Goal: Task Accomplishment & Management: Use online tool/utility

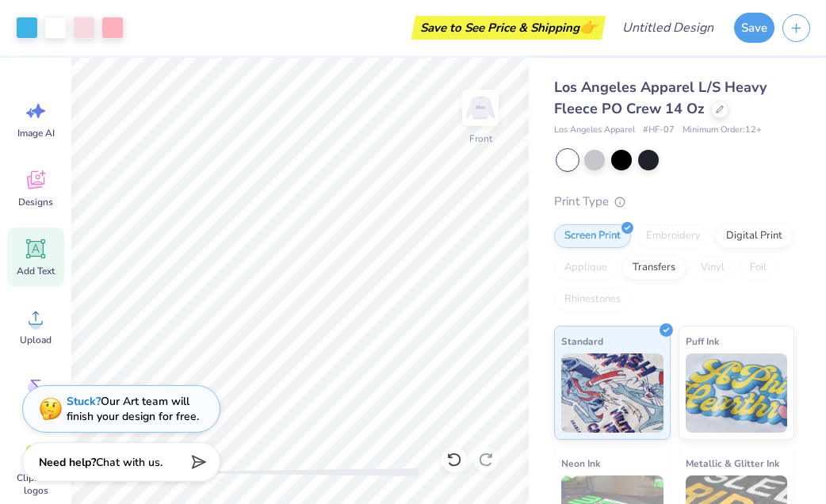
scroll to position [160, 0]
click at [484, 113] on img at bounding box center [480, 107] width 63 height 63
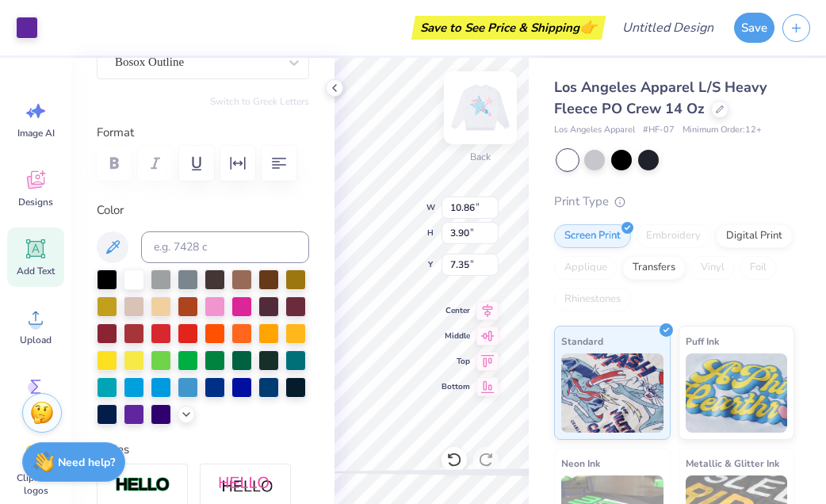
scroll to position [162, 0]
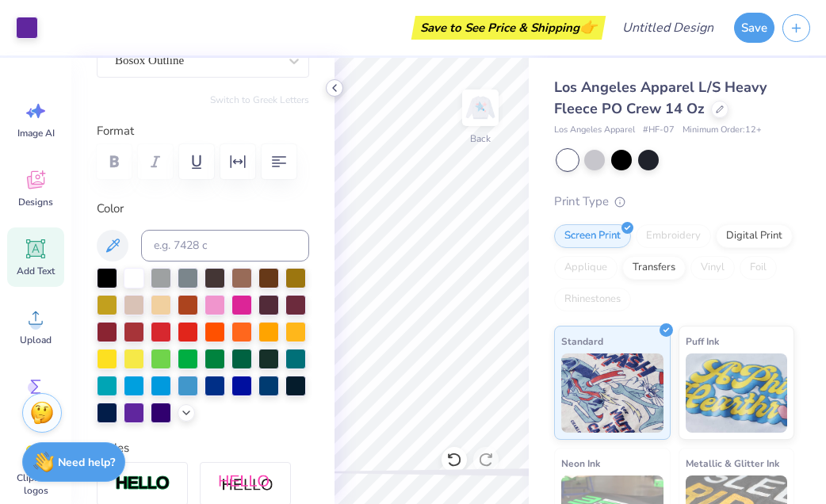
click at [332, 82] on icon at bounding box center [334, 88] width 13 height 13
click at [337, 90] on icon at bounding box center [334, 88] width 13 height 13
click at [449, 243] on div "Back W 14.71 14.71 " H 5.28 5.28 " Y 7.14 7.14 " Center Middle Top Bottom" at bounding box center [432, 281] width 194 height 446
click at [342, 90] on div at bounding box center [334, 87] width 17 height 17
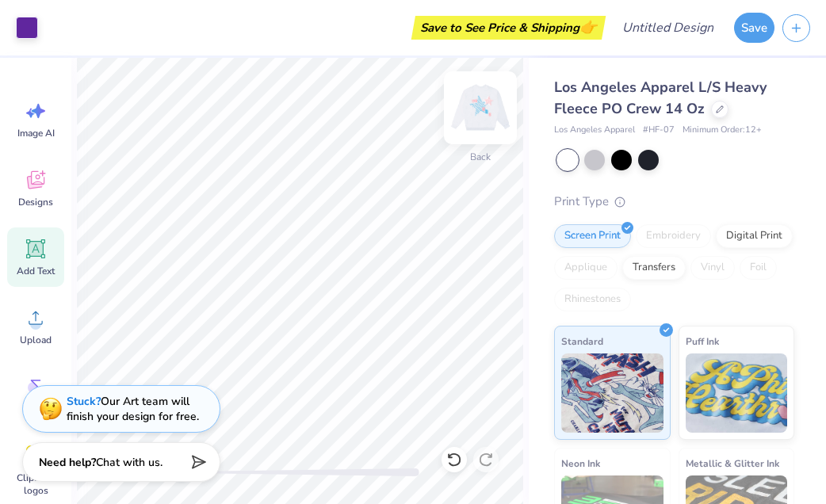
click at [487, 112] on img at bounding box center [480, 107] width 63 height 63
click at [480, 100] on img at bounding box center [480, 107] width 63 height 63
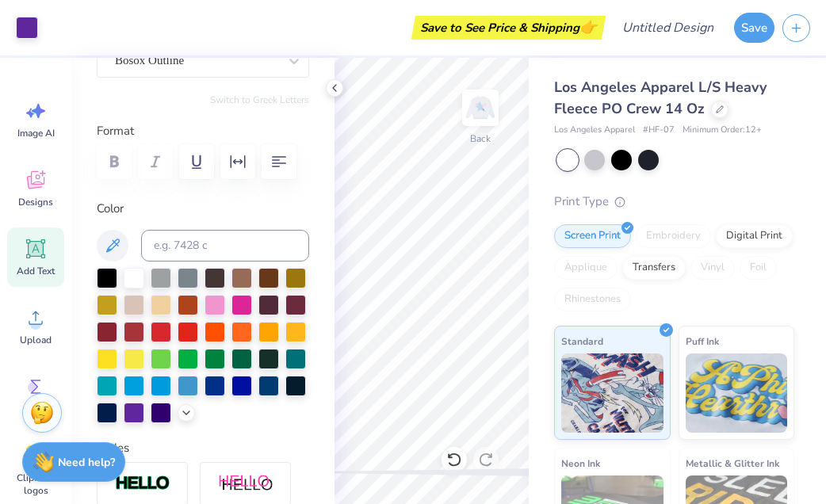
click at [325, 90] on div "Personalized Names Personalized Numbers Text Tool Add Font Font Bosox Outline S…" at bounding box center [202, 281] width 263 height 446
click at [331, 89] on icon at bounding box center [334, 88] width 13 height 13
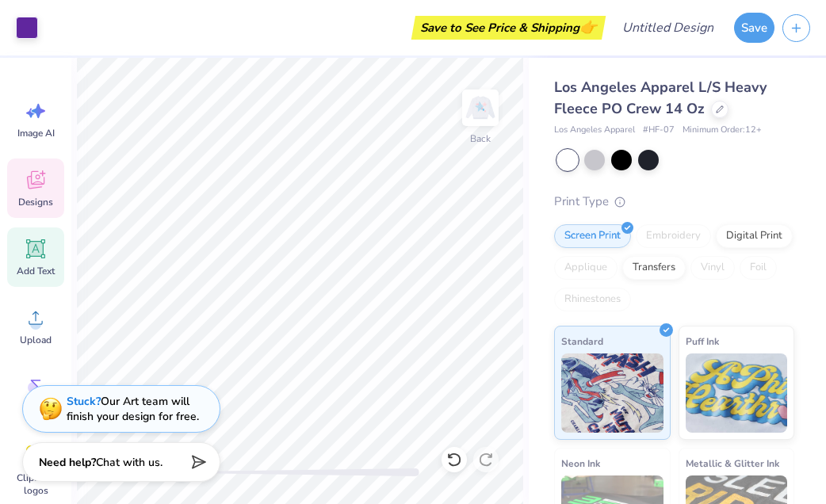
click at [40, 188] on icon at bounding box center [36, 180] width 24 height 24
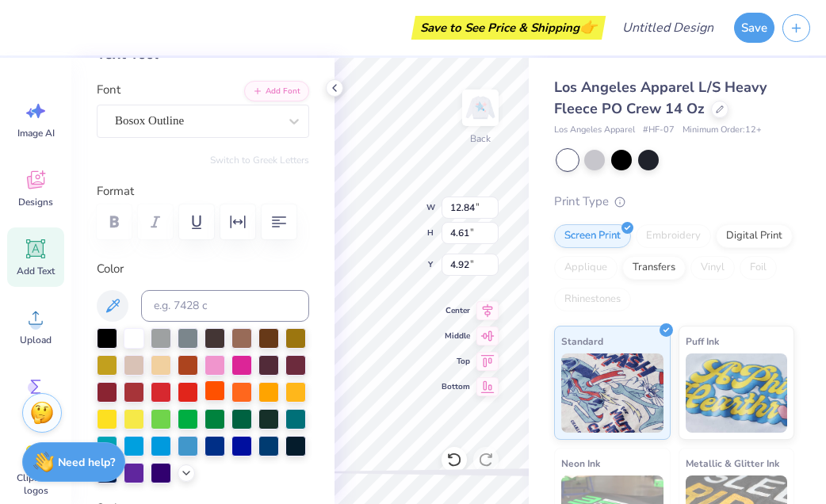
scroll to position [136, 0]
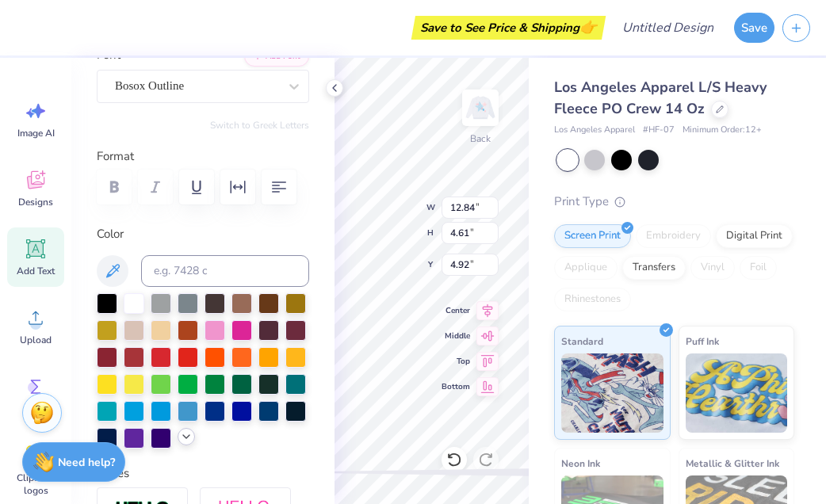
click at [185, 434] on icon at bounding box center [186, 436] width 13 height 13
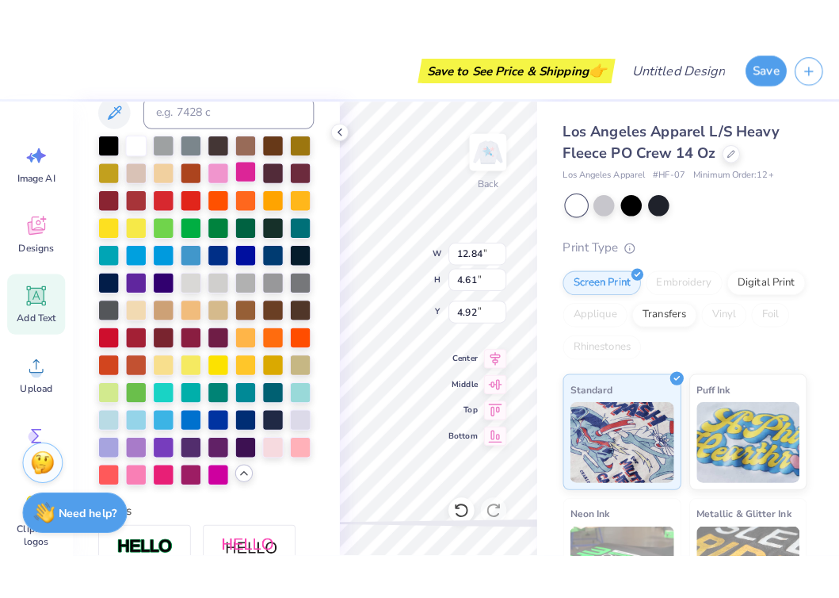
scroll to position [399, 0]
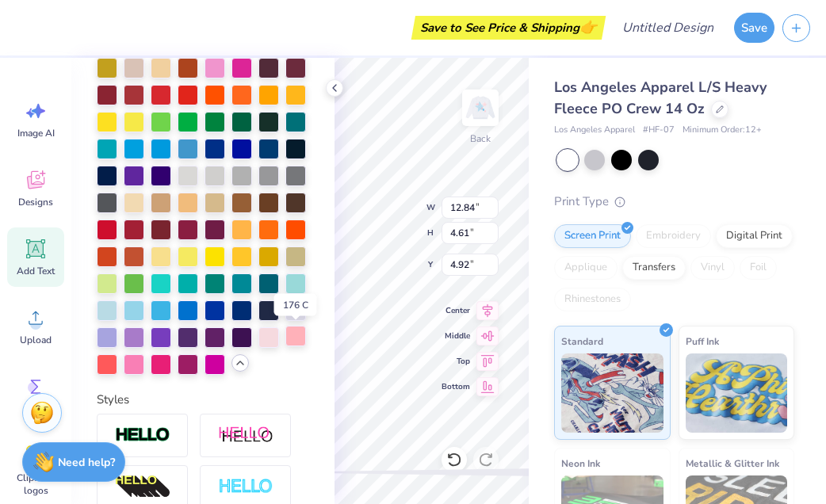
click at [292, 335] on div at bounding box center [295, 336] width 21 height 21
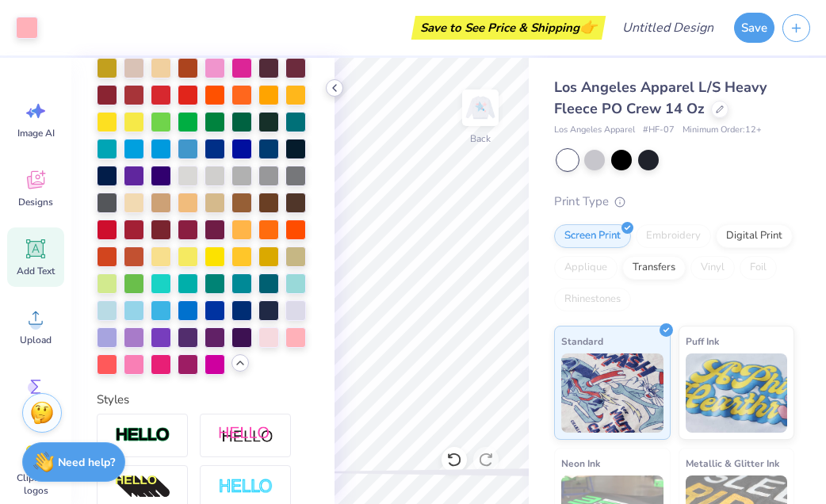
click at [333, 89] on icon at bounding box center [334, 88] width 13 height 13
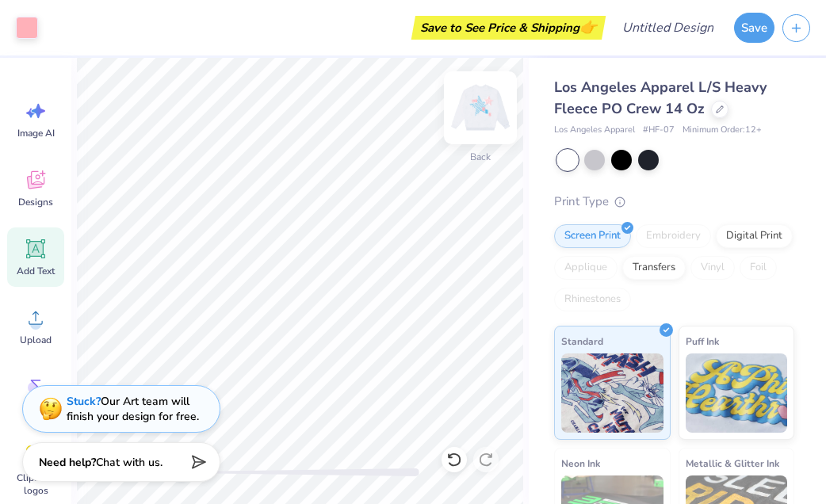
click at [480, 101] on img at bounding box center [480, 107] width 63 height 63
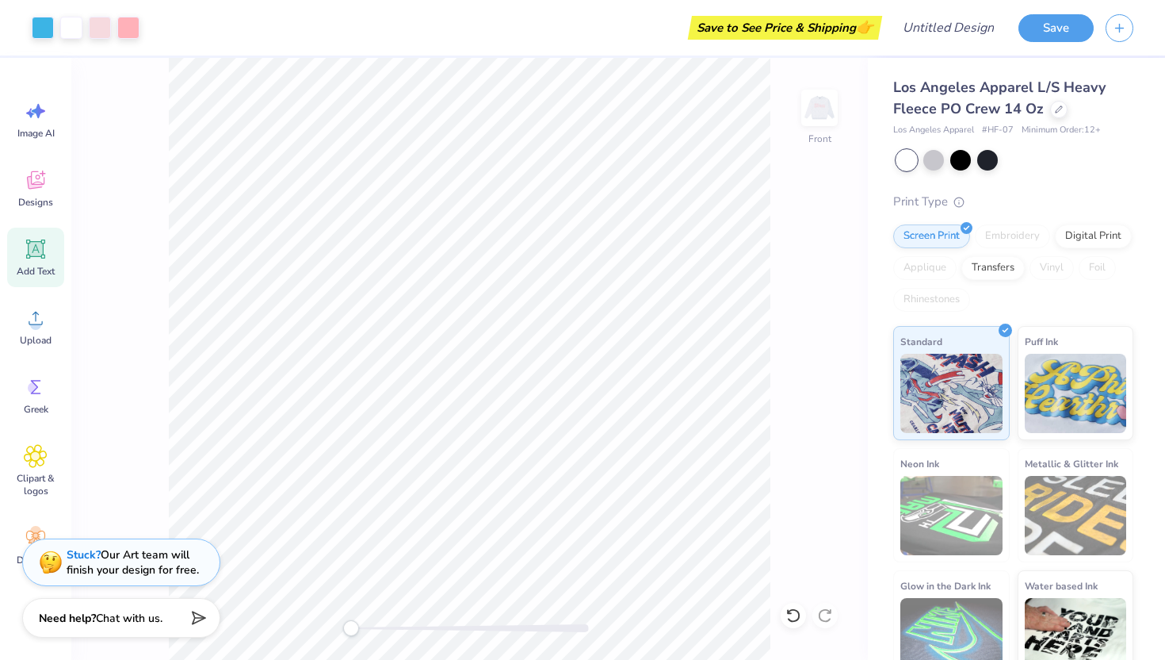
click at [150, 503] on div "Stuck? Our Art team will finish your design for free." at bounding box center [133, 562] width 132 height 30
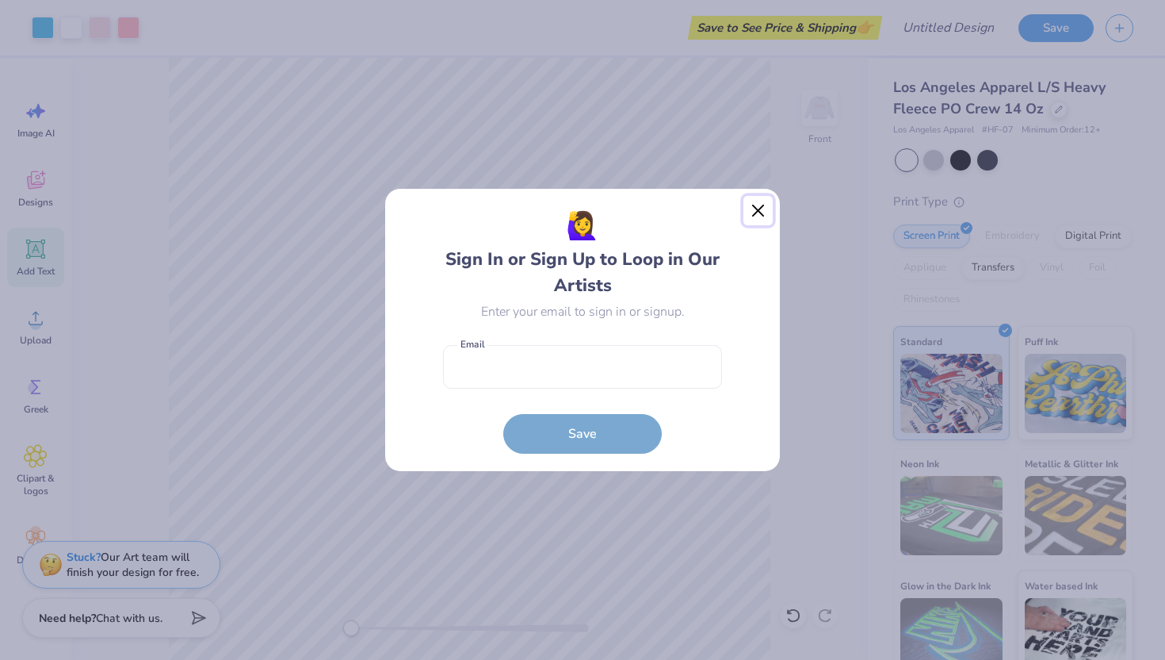
click at [760, 212] on button "Close" at bounding box center [759, 211] width 30 height 30
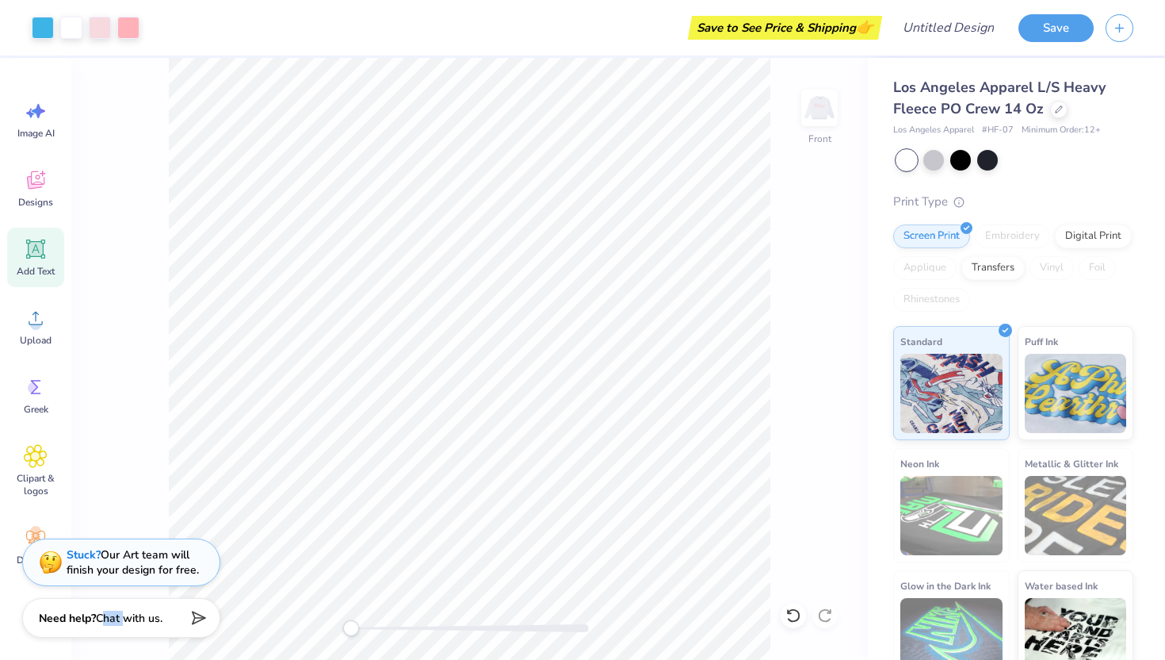
click at [165, 503] on div "Stuck? Our Art team will finish your design for free." at bounding box center [121, 562] width 198 height 48
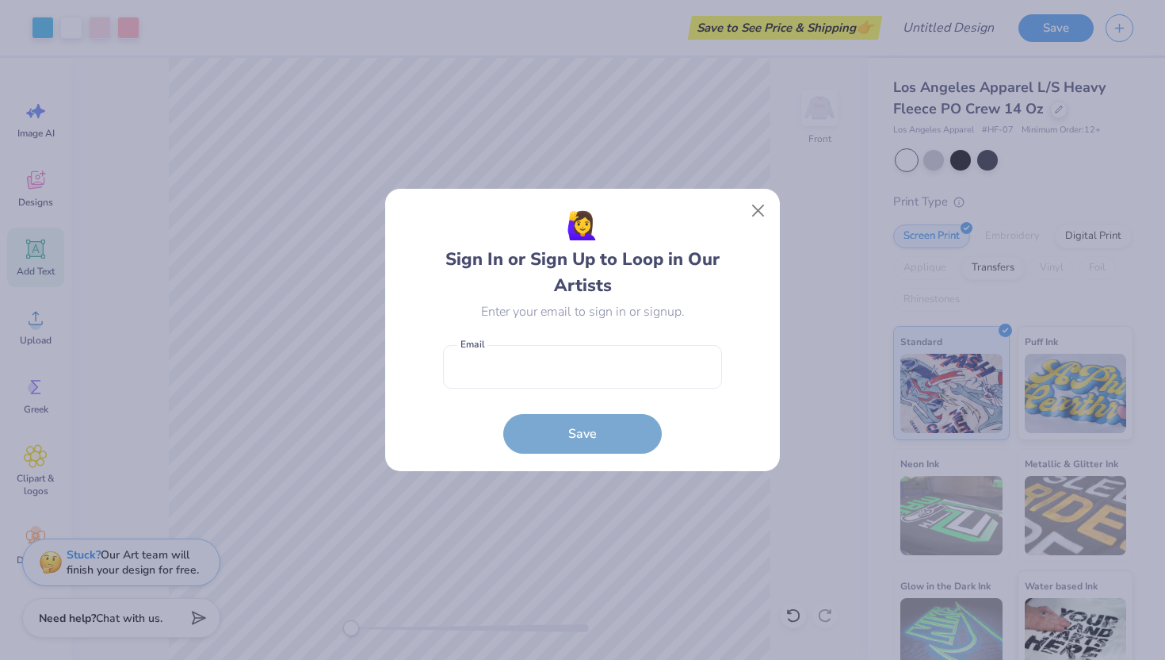
click at [165, 503] on div "🙋‍♀️ Sign In or Sign Up to Loop in Our Artists Enter your email to sign in or s…" at bounding box center [582, 330] width 1165 height 660
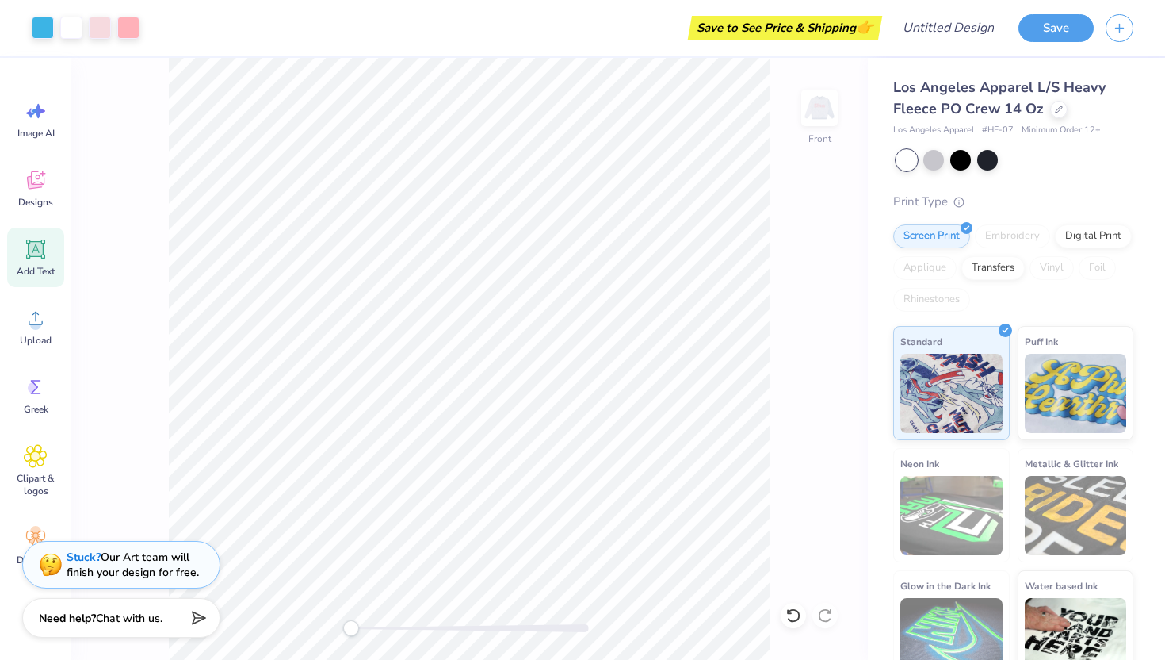
drag, startPoint x: 825, startPoint y: 107, endPoint x: 787, endPoint y: 158, distance: 63.4
click at [825, 107] on img at bounding box center [820, 108] width 32 height 32
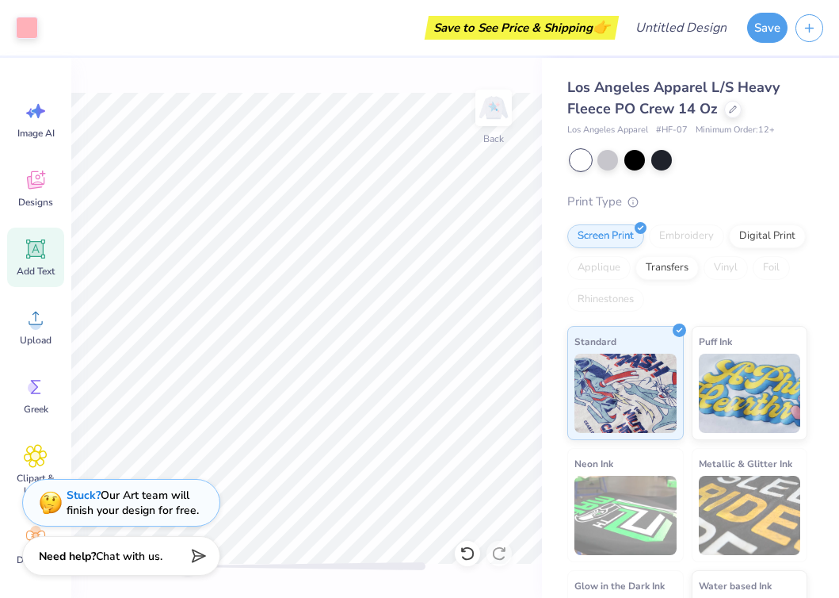
click at [770, 10] on div "Save" at bounding box center [794, 27] width 92 height 55
click at [770, 21] on button "Save" at bounding box center [768, 25] width 40 height 30
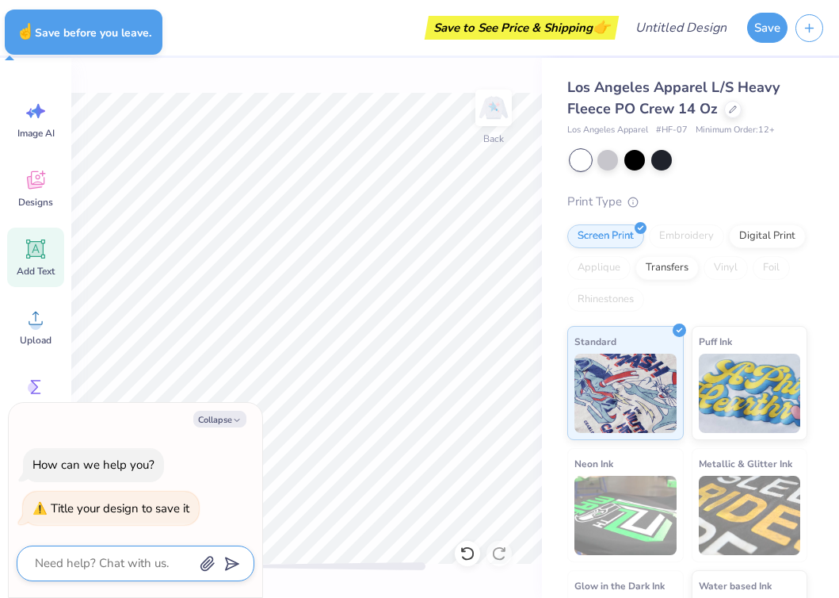
type textarea "x"
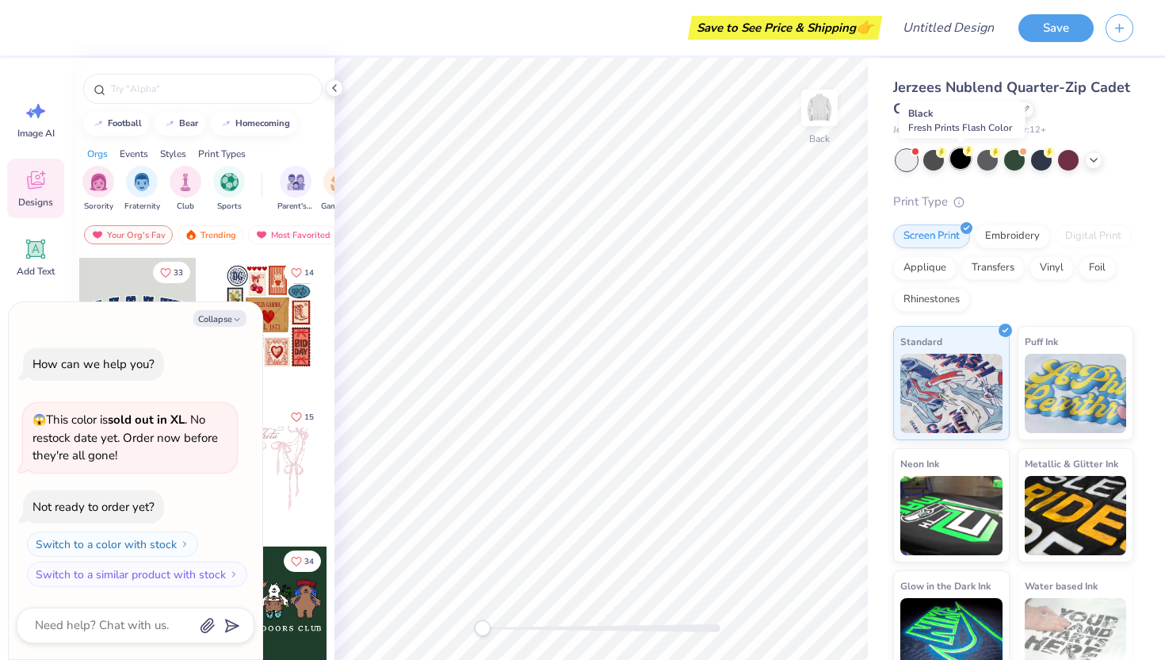
click at [839, 160] on div at bounding box center [960, 158] width 21 height 21
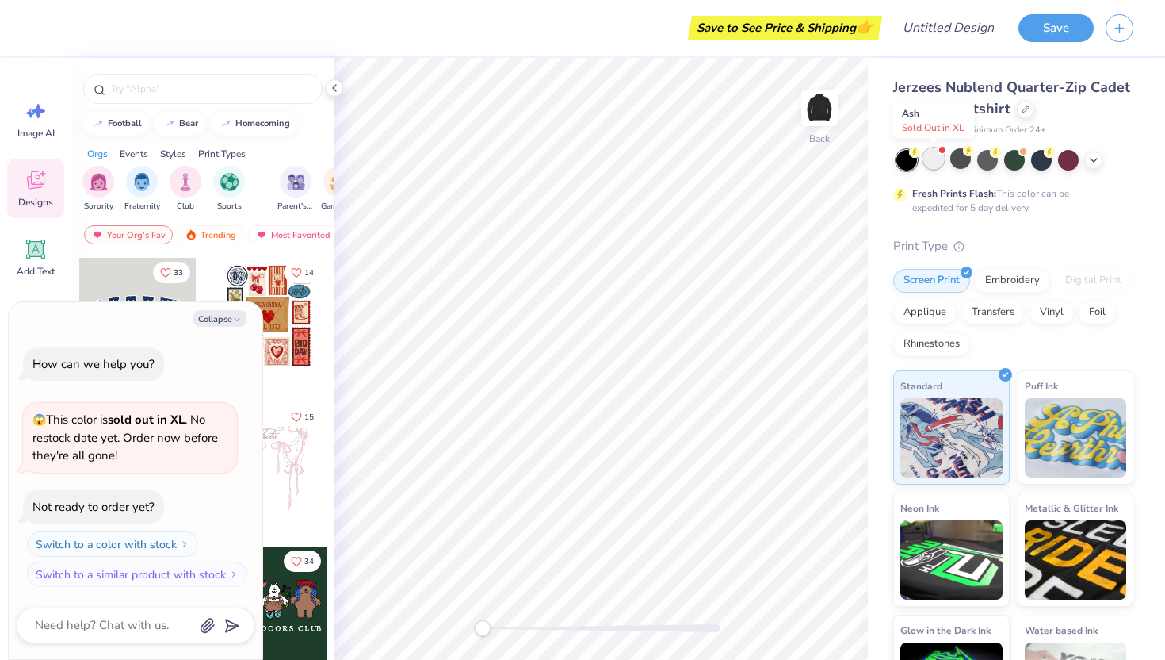
click at [839, 166] on div at bounding box center [933, 158] width 21 height 21
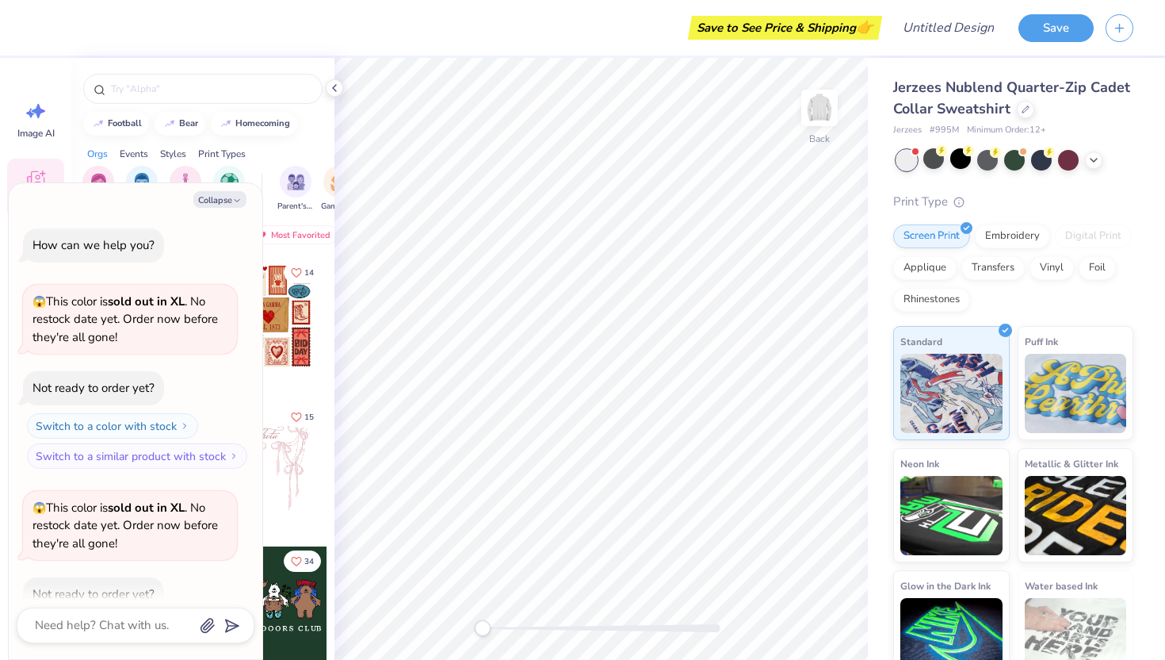
scroll to position [87, 0]
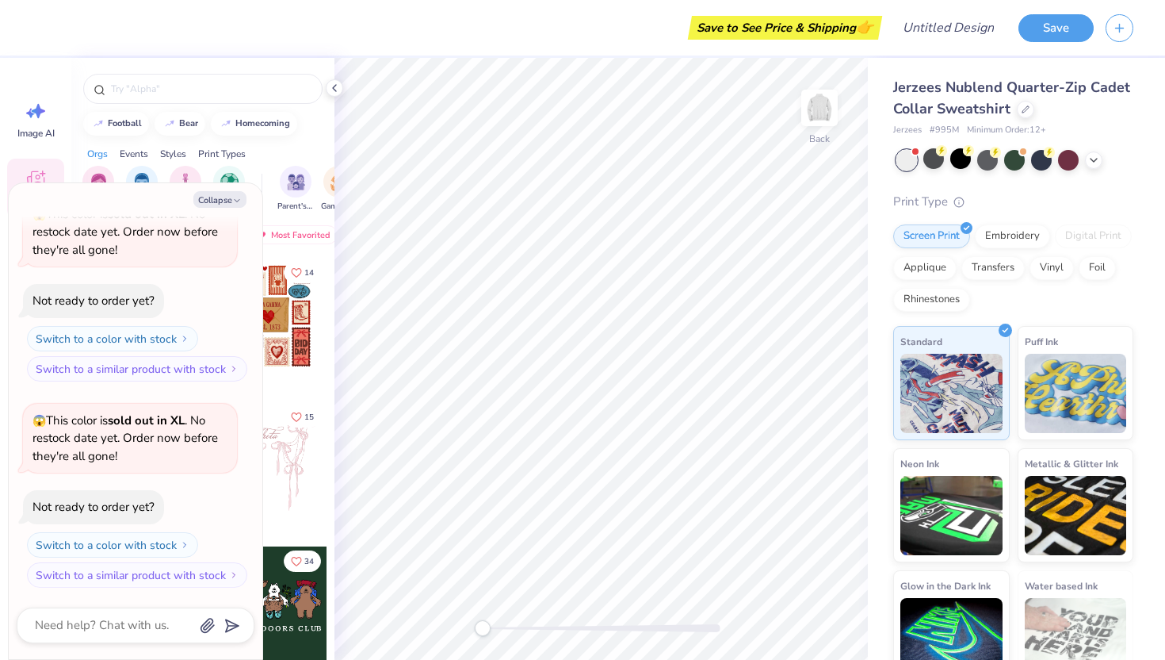
click at [839, 156] on div at bounding box center [907, 160] width 21 height 21
click at [839, 163] on div at bounding box center [1014, 158] width 21 height 21
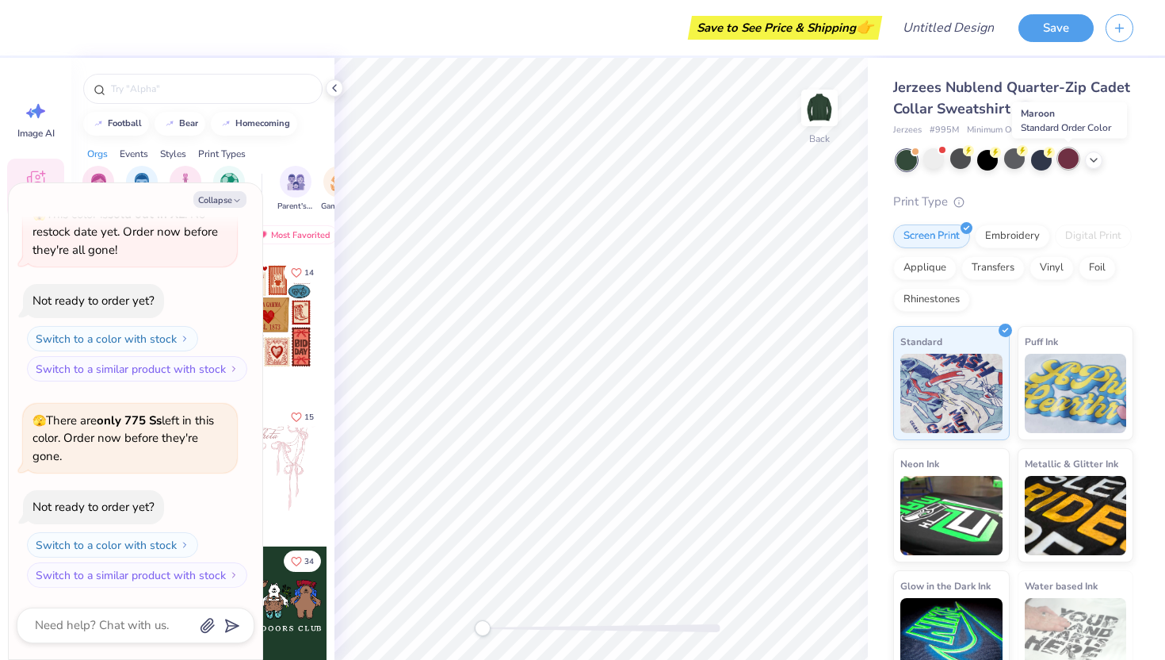
click at [839, 159] on div at bounding box center [1068, 158] width 21 height 21
click at [839, 159] on div at bounding box center [1014, 158] width 21 height 21
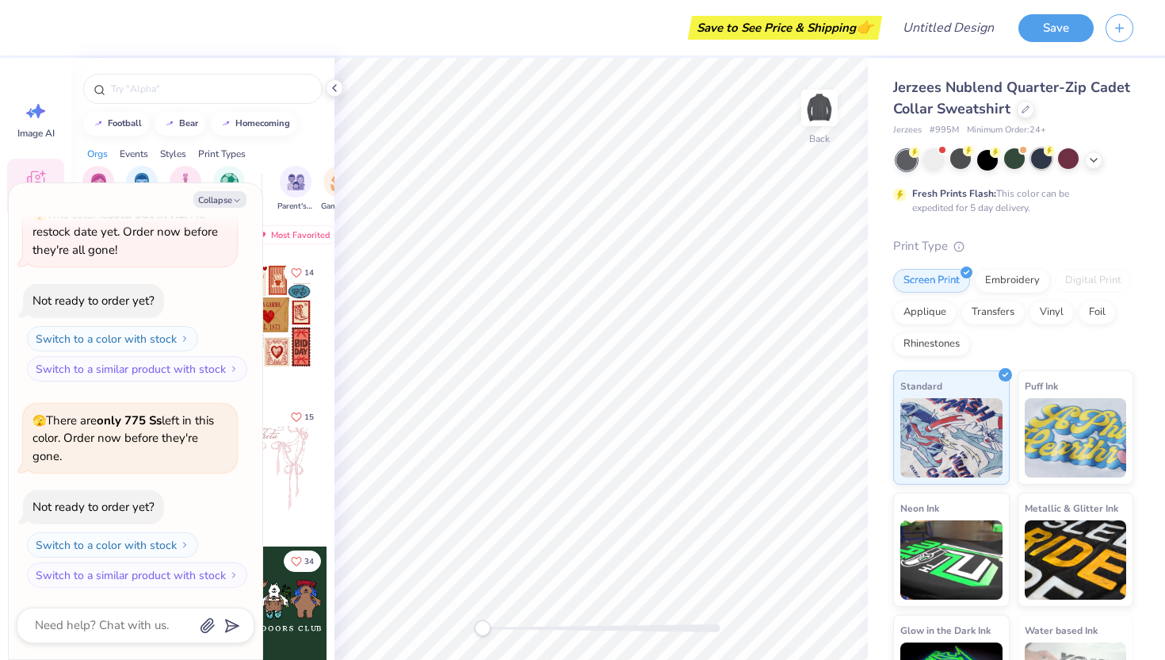
click at [839, 159] on div at bounding box center [1041, 158] width 21 height 21
click at [839, 162] on div at bounding box center [1041, 158] width 21 height 21
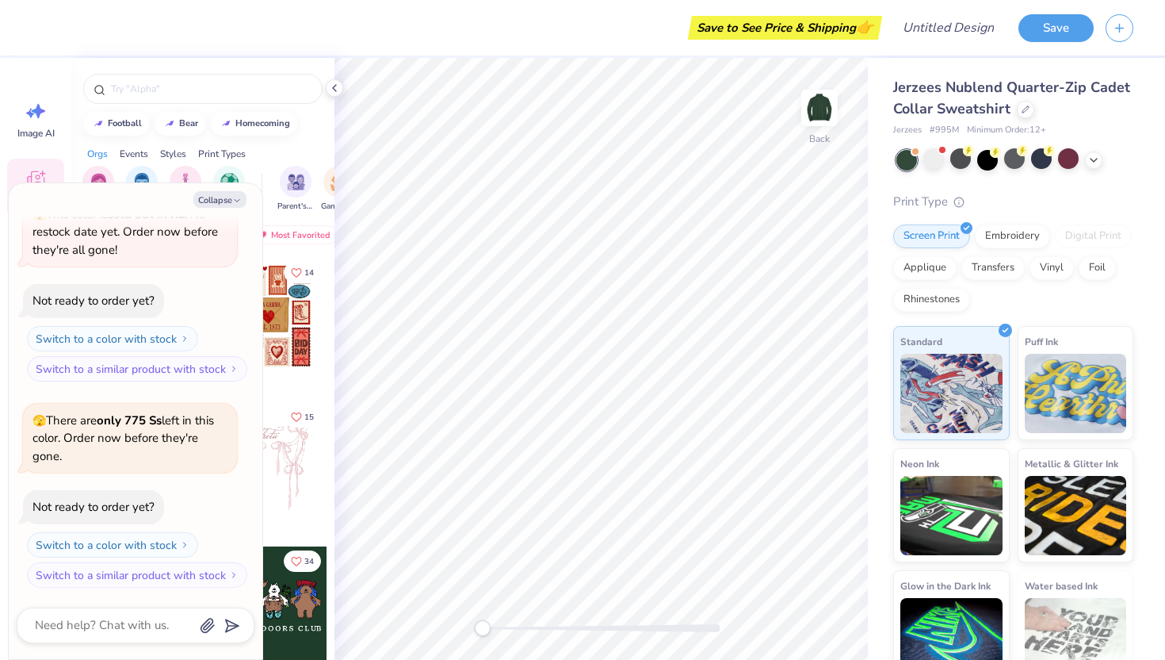
scroll to position [705, 0]
click at [839, 159] on div at bounding box center [907, 160] width 21 height 21
click at [839, 165] on div at bounding box center [933, 158] width 21 height 21
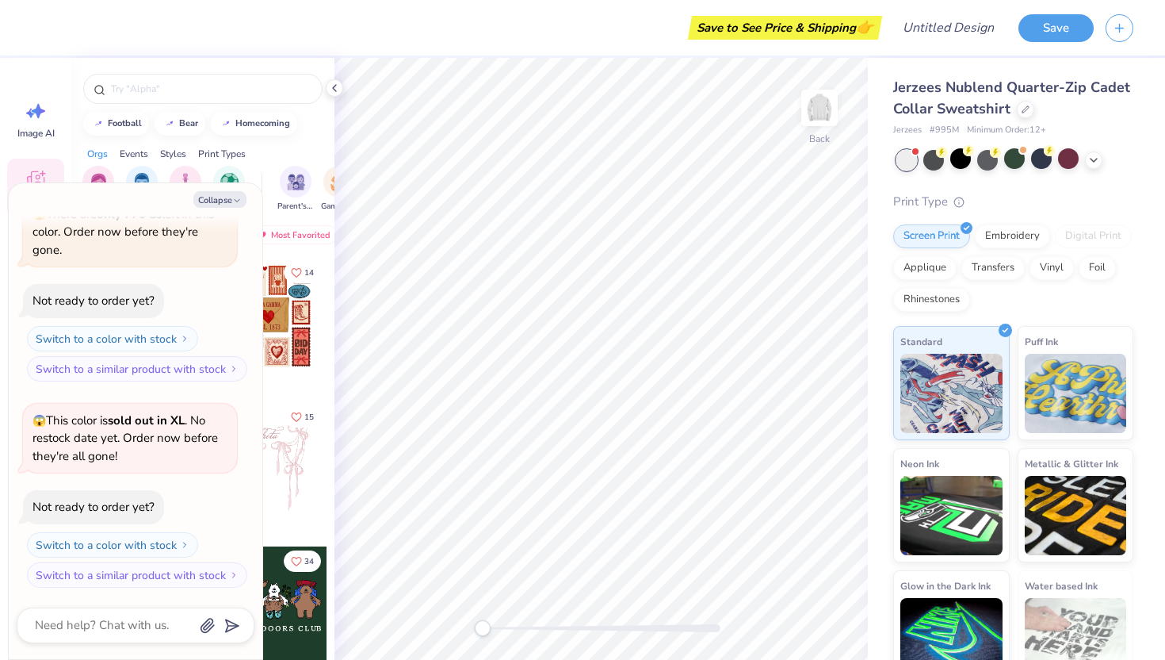
click at [265, 162] on div "Sorority Fraternity Club Sports Parent's Weekend Game Day Philanthropy PR & Gen…" at bounding box center [202, 190] width 263 height 59
click at [214, 197] on button "Collapse" at bounding box center [219, 199] width 53 height 17
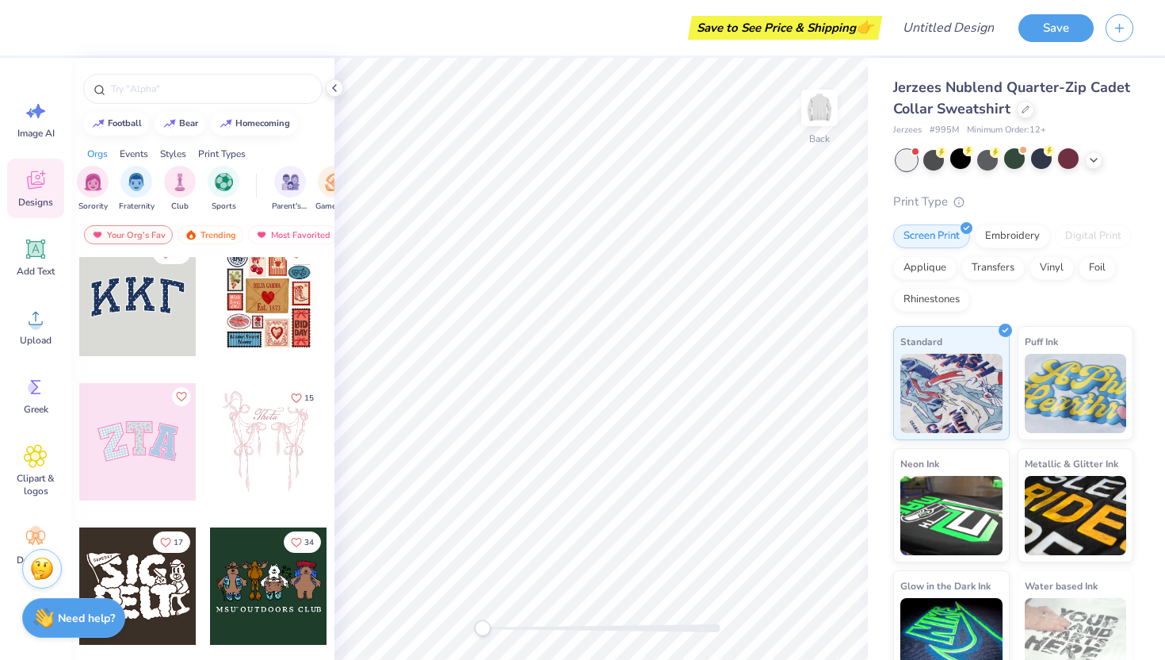
scroll to position [18, 0]
click at [140, 439] on div at bounding box center [137, 442] width 117 height 117
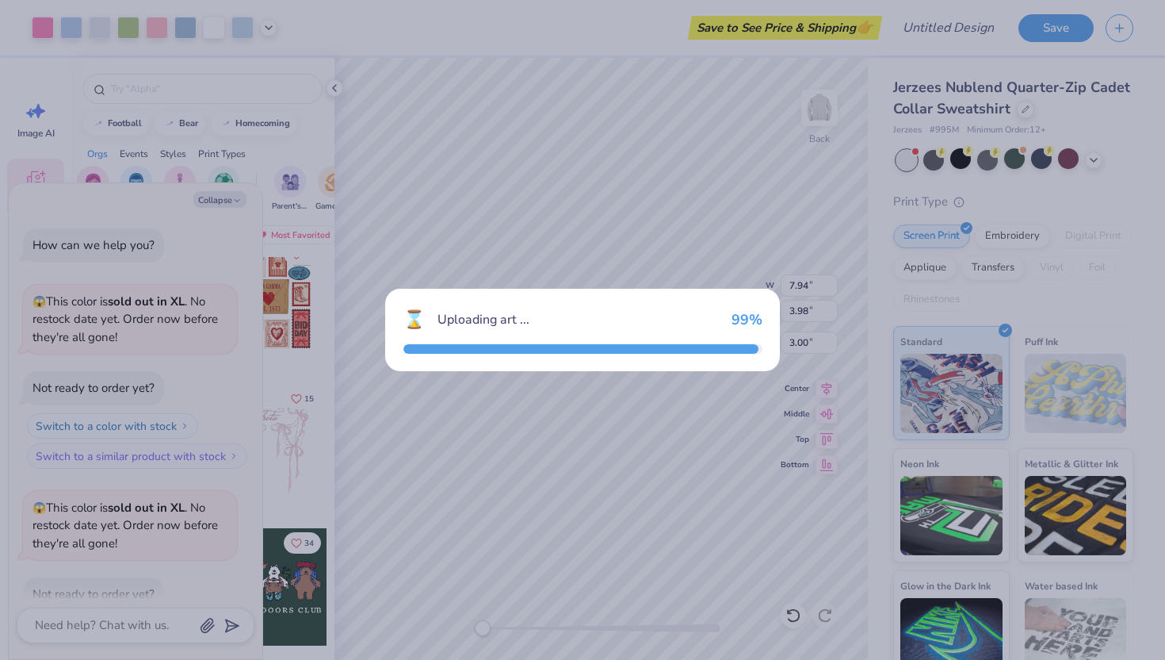
scroll to position [1275, 0]
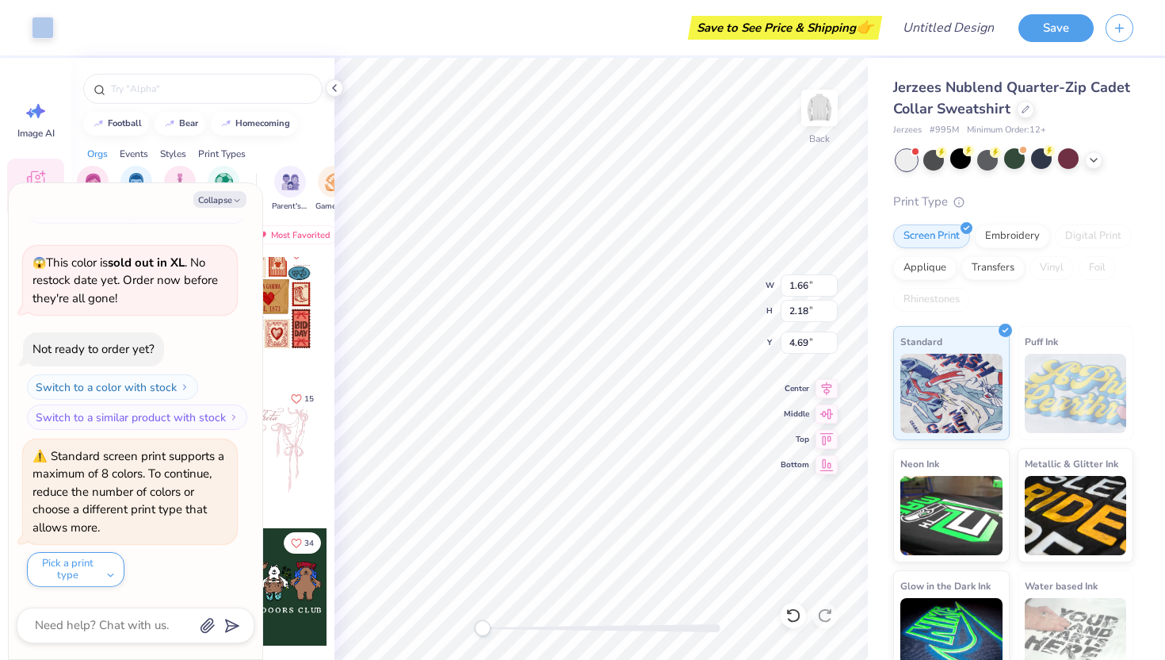
type textarea "x"
type input "1.54"
type input "2.15"
type input "4.70"
type textarea "x"
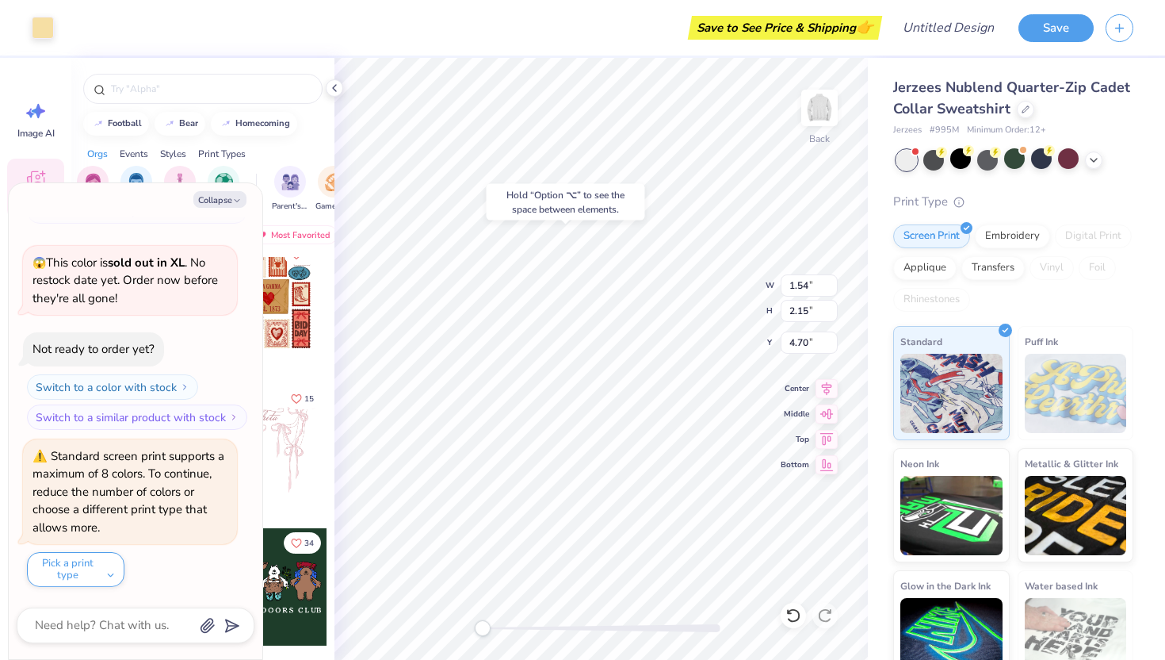
type input "1.66"
type input "2.18"
type input "4.69"
type textarea "x"
type input "4.56"
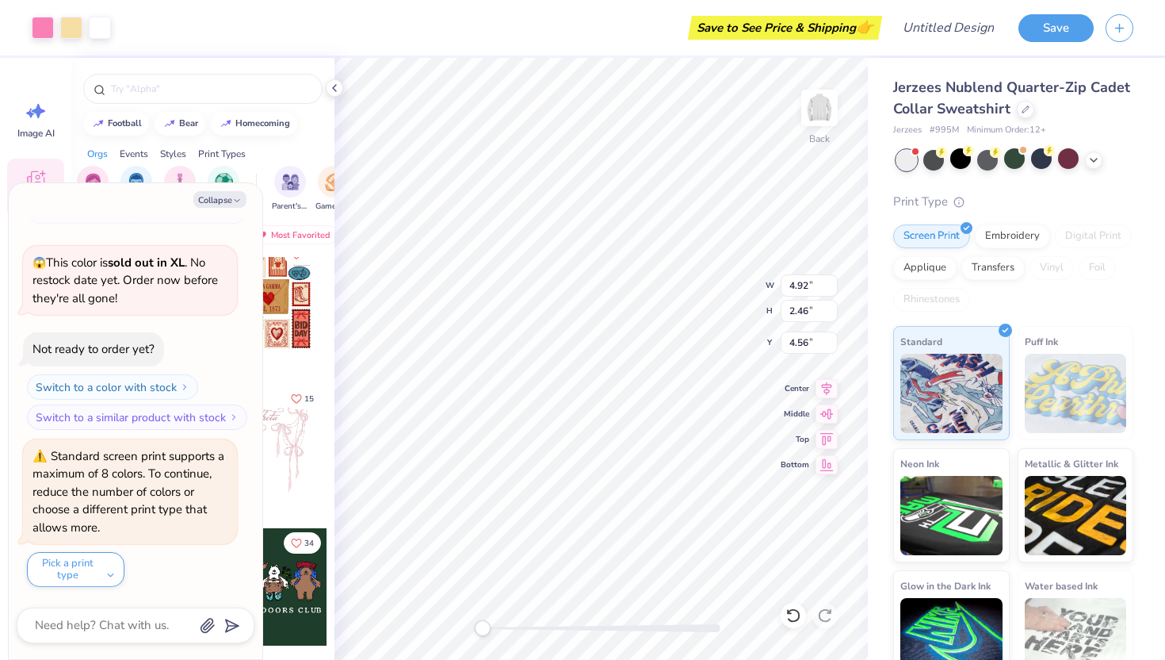
type textarea "x"
type input "4.08"
click at [552, 438] on li "Delete" at bounding box center [578, 441] width 124 height 31
click at [522, 452] on li "Delete" at bounding box center [557, 449] width 124 height 31
click at [554, 450] on li "Delete" at bounding box center [578, 454] width 124 height 31
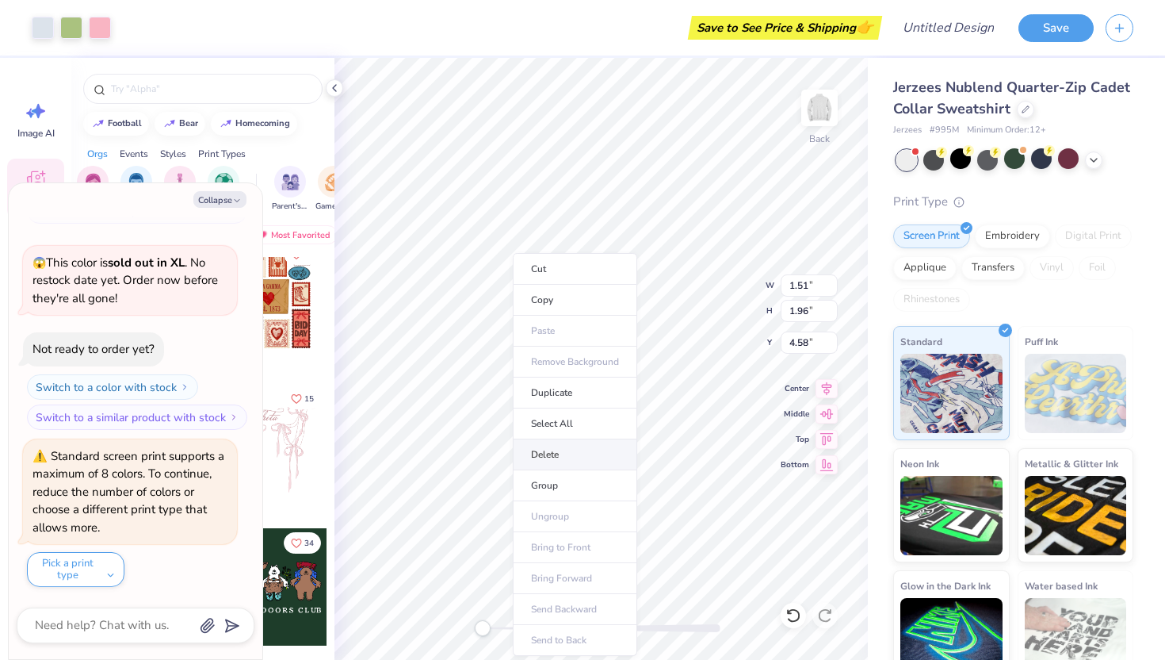
click at [549, 454] on li "Delete" at bounding box center [575, 454] width 124 height 31
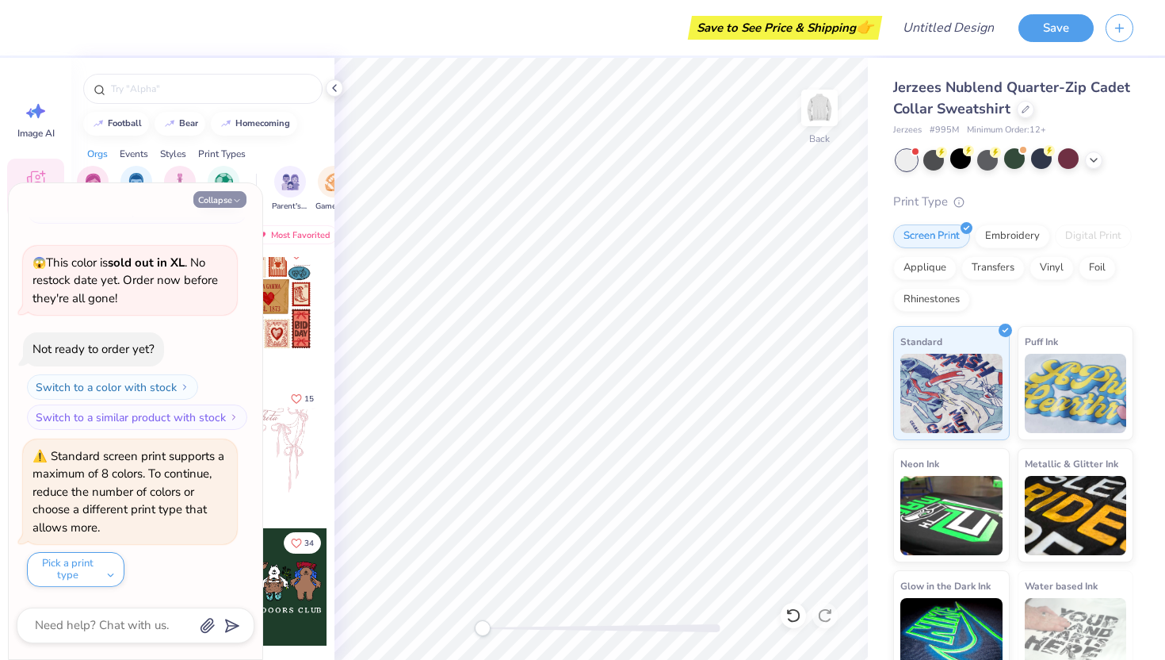
click at [236, 204] on icon "button" at bounding box center [237, 201] width 10 height 10
type textarea "x"
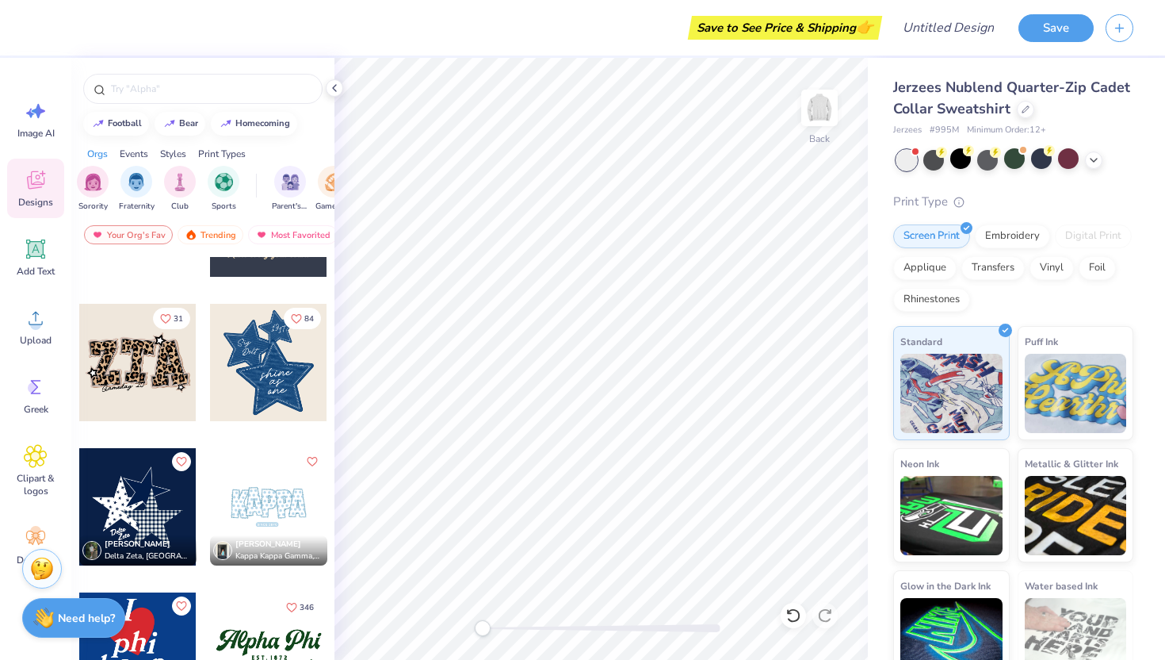
scroll to position [1247, 0]
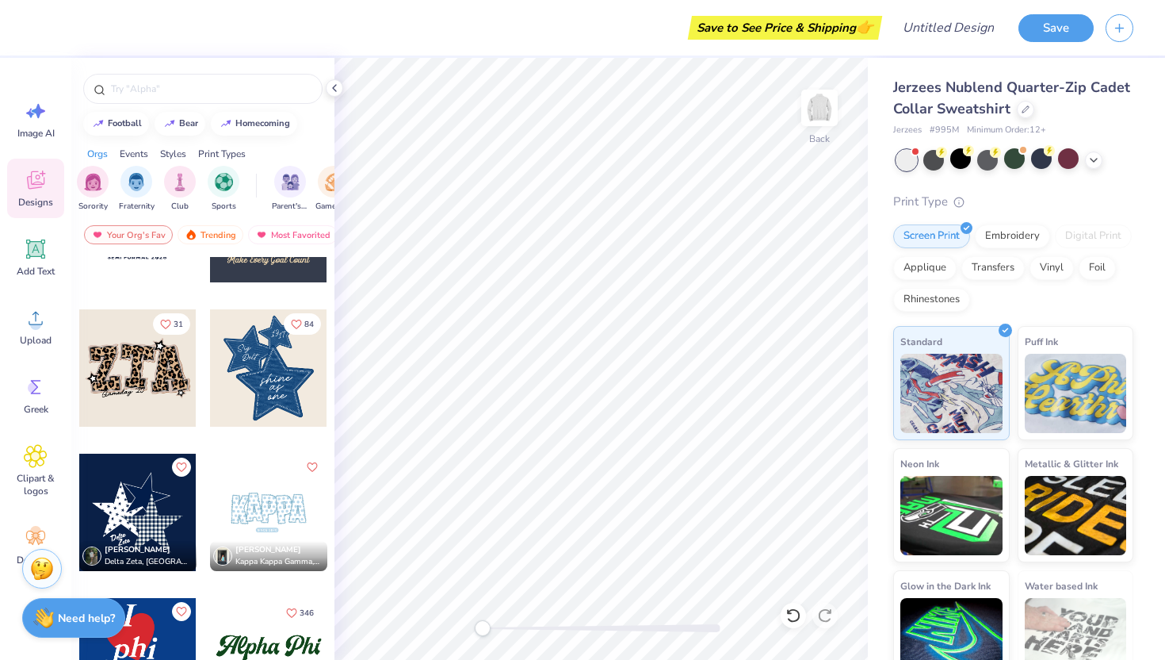
click at [147, 367] on div at bounding box center [137, 367] width 117 height 117
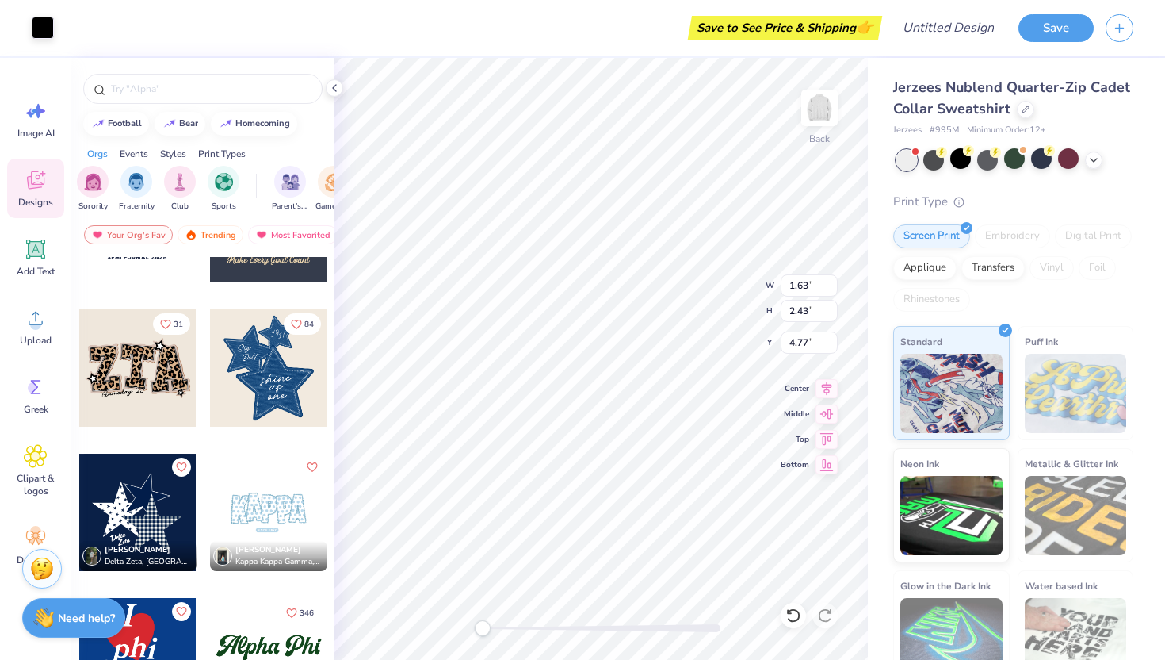
type input "1.63"
type input "2.43"
type input "4.77"
type input "1.63"
type input "2.43"
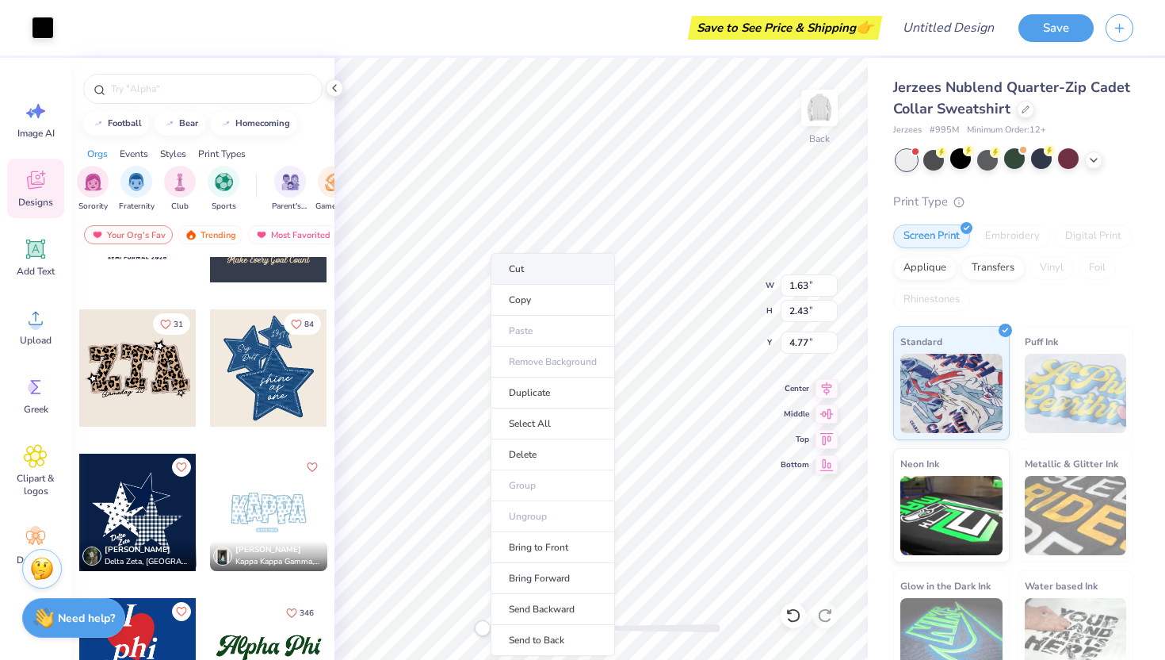
type input "4.77"
type input "1.48"
type input "2.32"
type input "4.83"
type input "1.63"
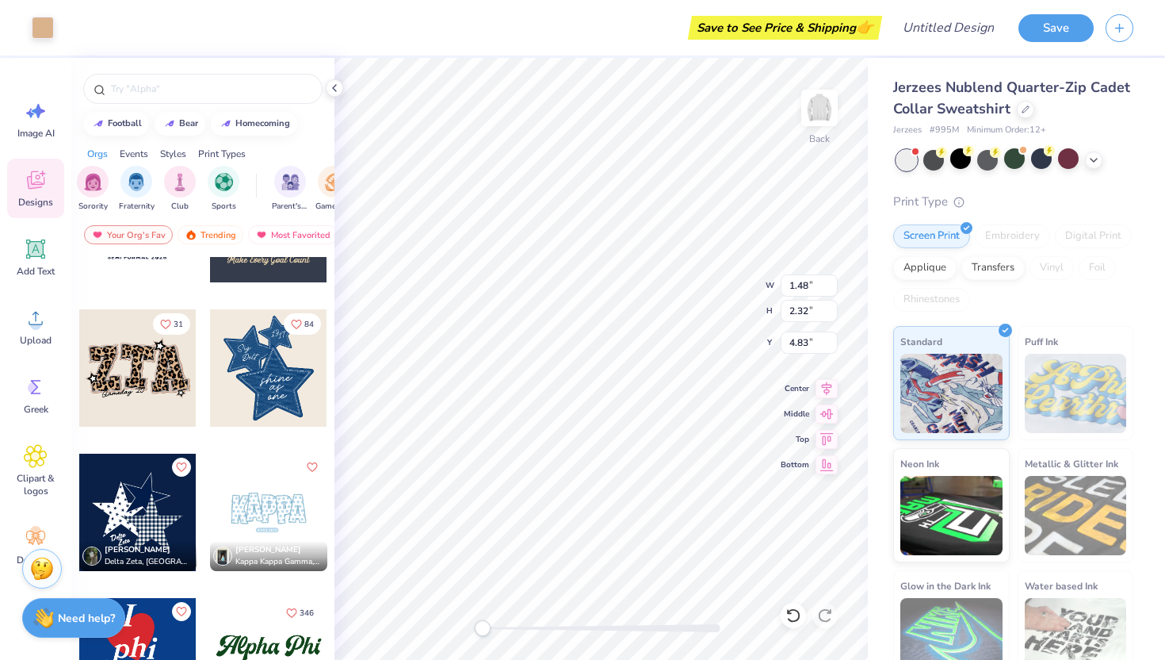
type input "2.43"
type input "4.80"
type input "1.48"
type input "2.32"
type input "4.83"
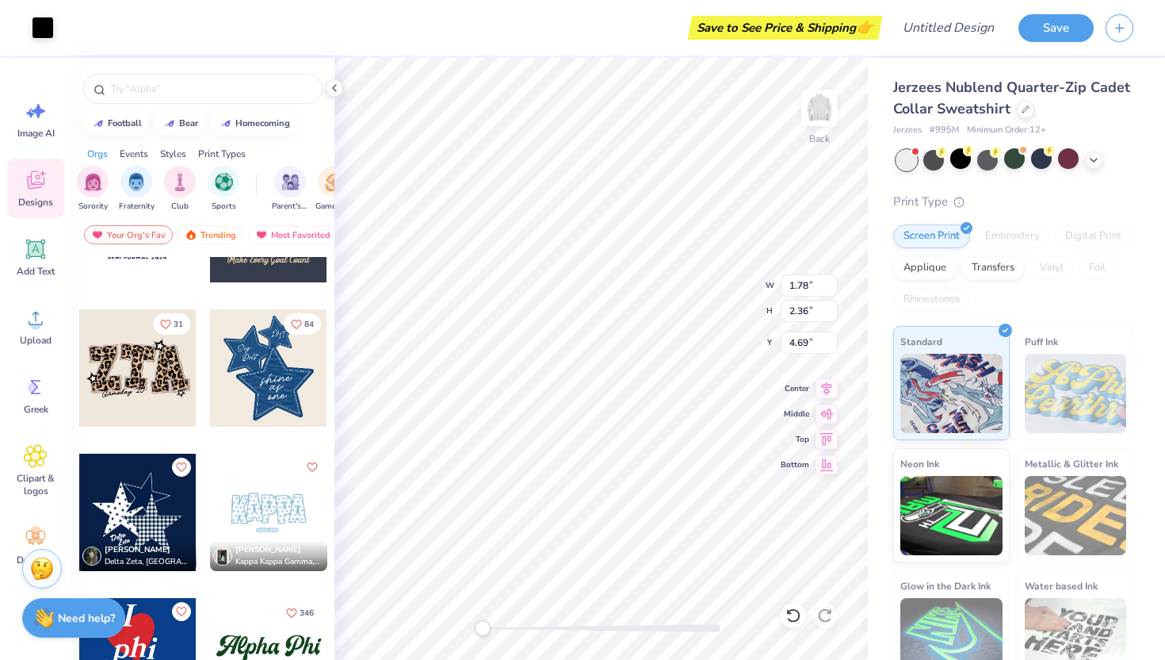
type input "1.78"
type input "2.36"
type input "4.69"
click at [551, 449] on li "Delete" at bounding box center [581, 454] width 124 height 31
type input "2.13"
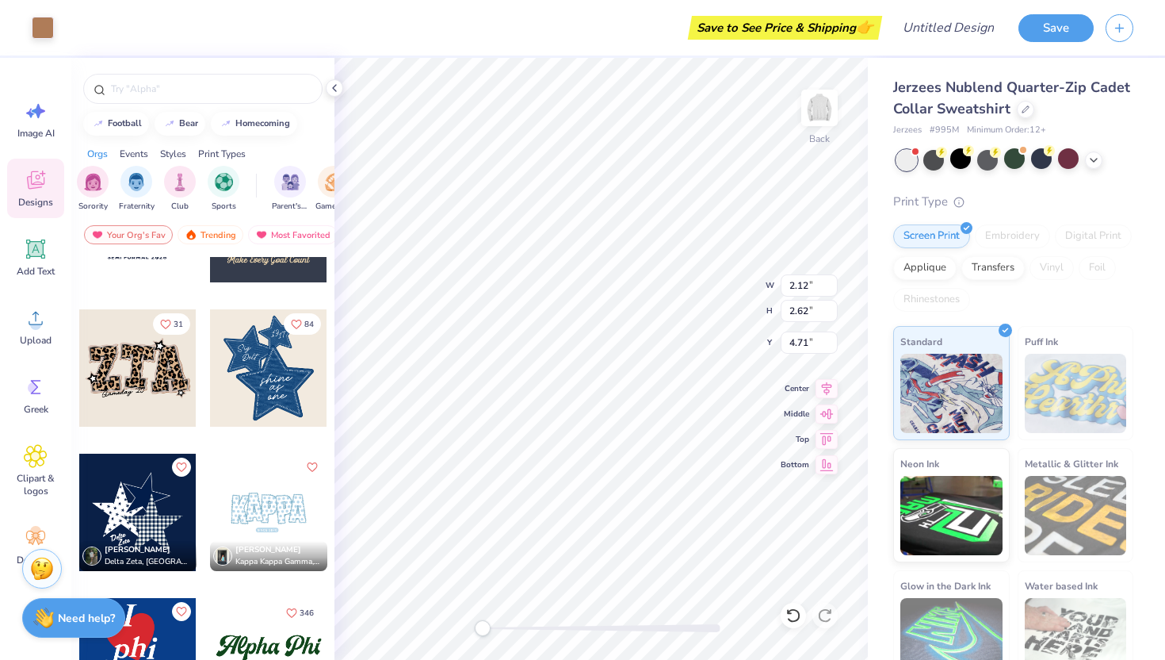
type input "4.69"
click at [568, 457] on li "Delete" at bounding box center [604, 454] width 124 height 31
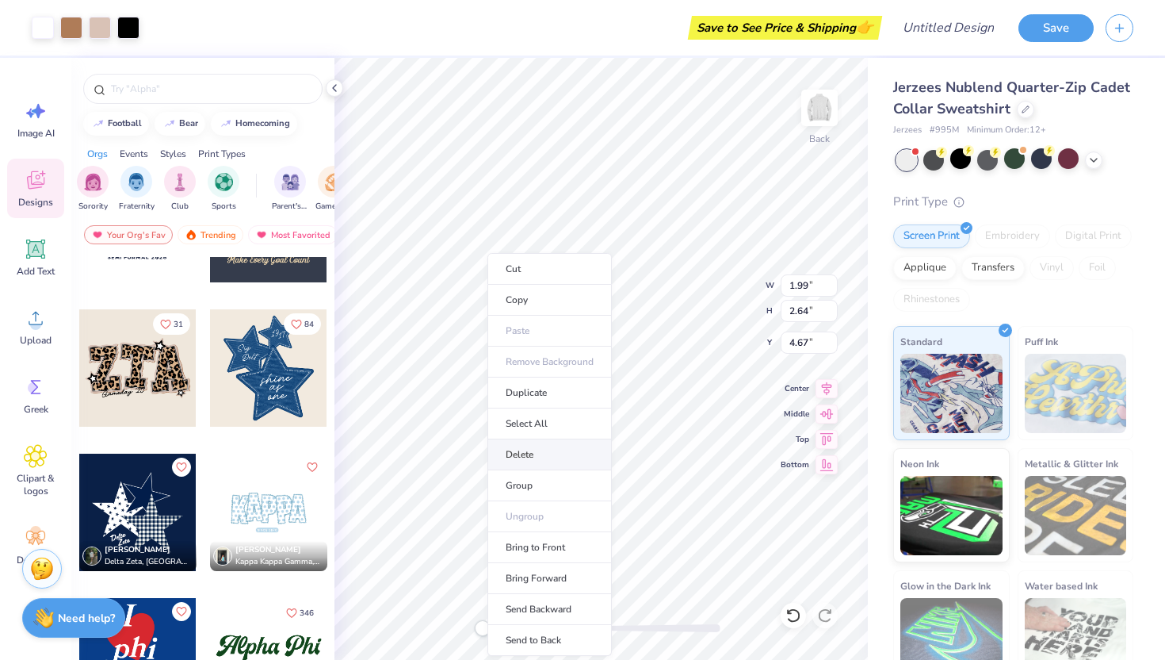
click at [516, 461] on li "Delete" at bounding box center [550, 454] width 124 height 31
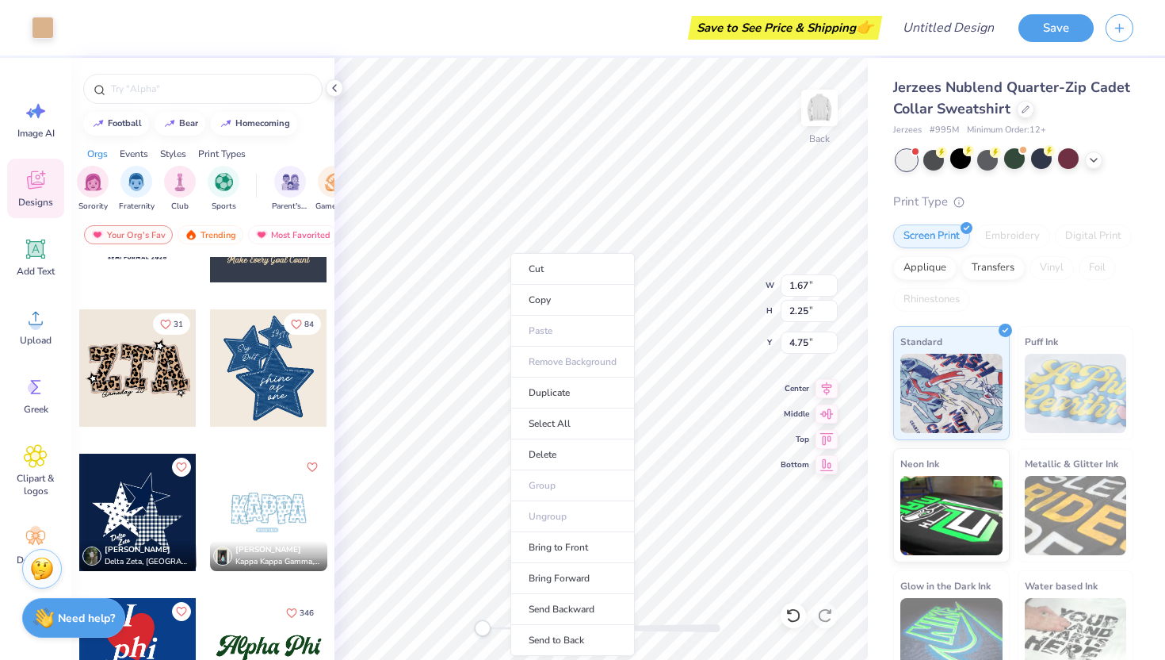
click at [510, 252] on body "Art colors Save to See Price & Shipping 👉 Design Title Save Image AI Designs Ad…" at bounding box center [582, 330] width 1165 height 660
click at [549, 466] on li "Delete" at bounding box center [578, 454] width 124 height 31
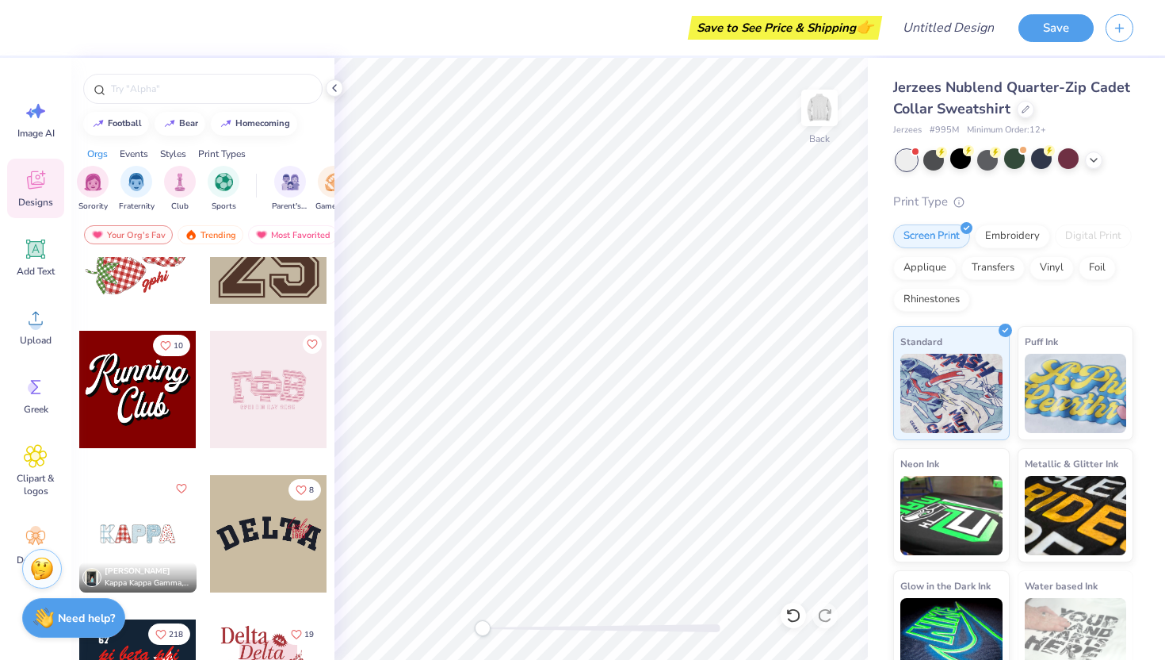
scroll to position [1819, 0]
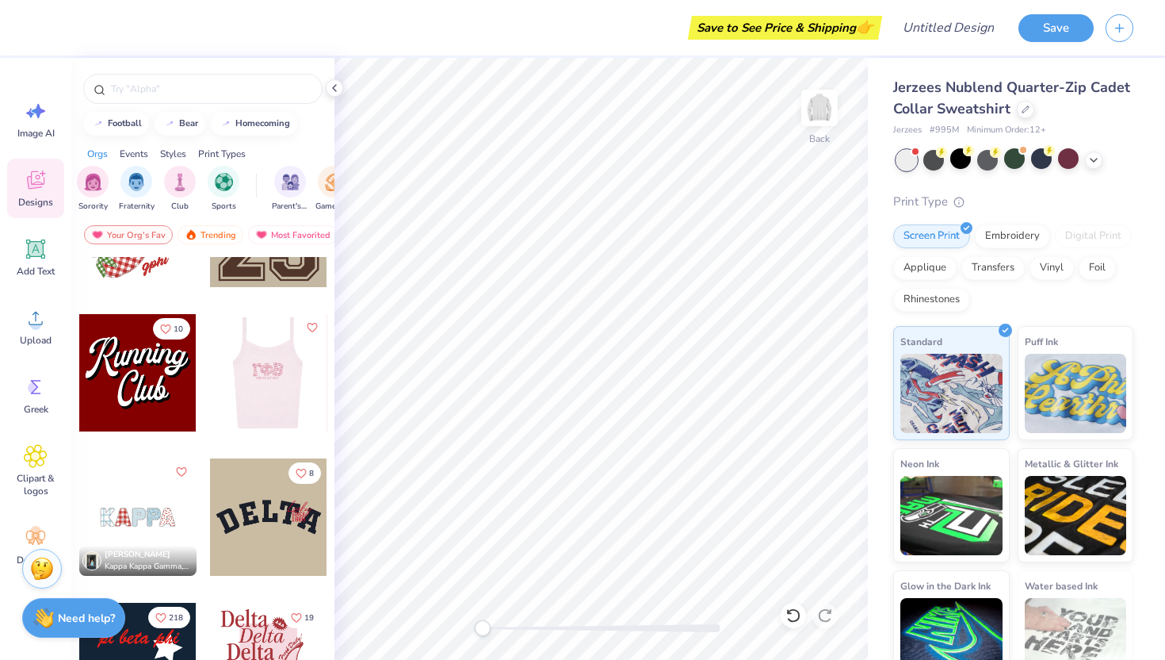
click at [210, 404] on div at bounding box center [151, 372] width 117 height 117
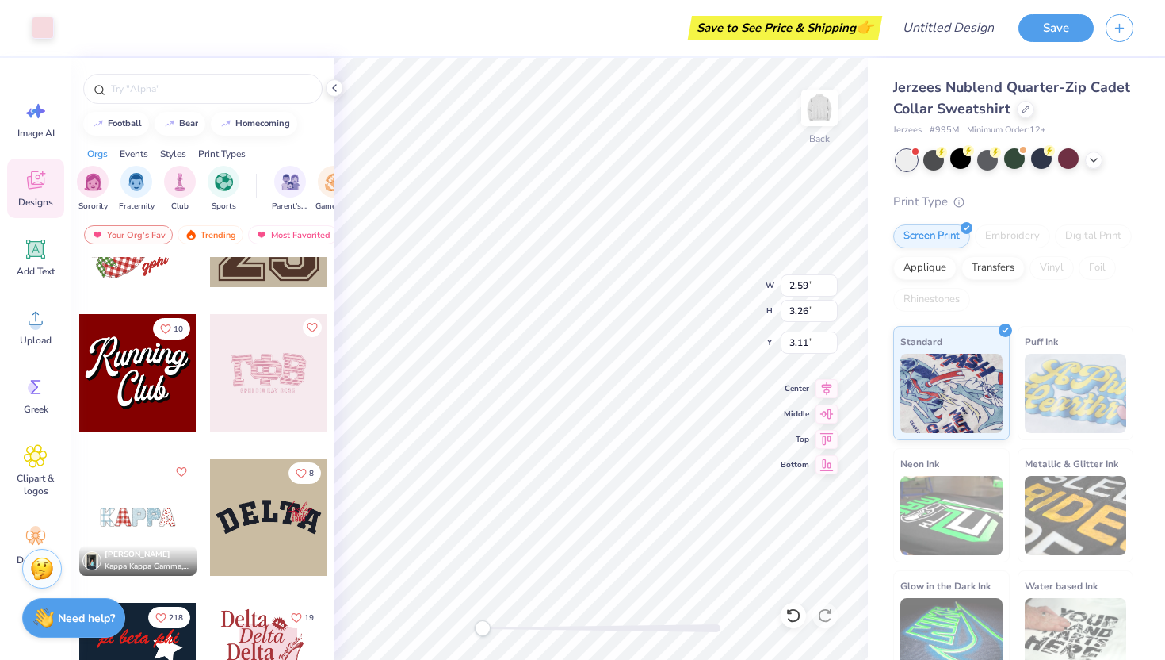
type input "2.59"
type input "3.26"
type input "3.11"
type input "2.63"
type input "3.30"
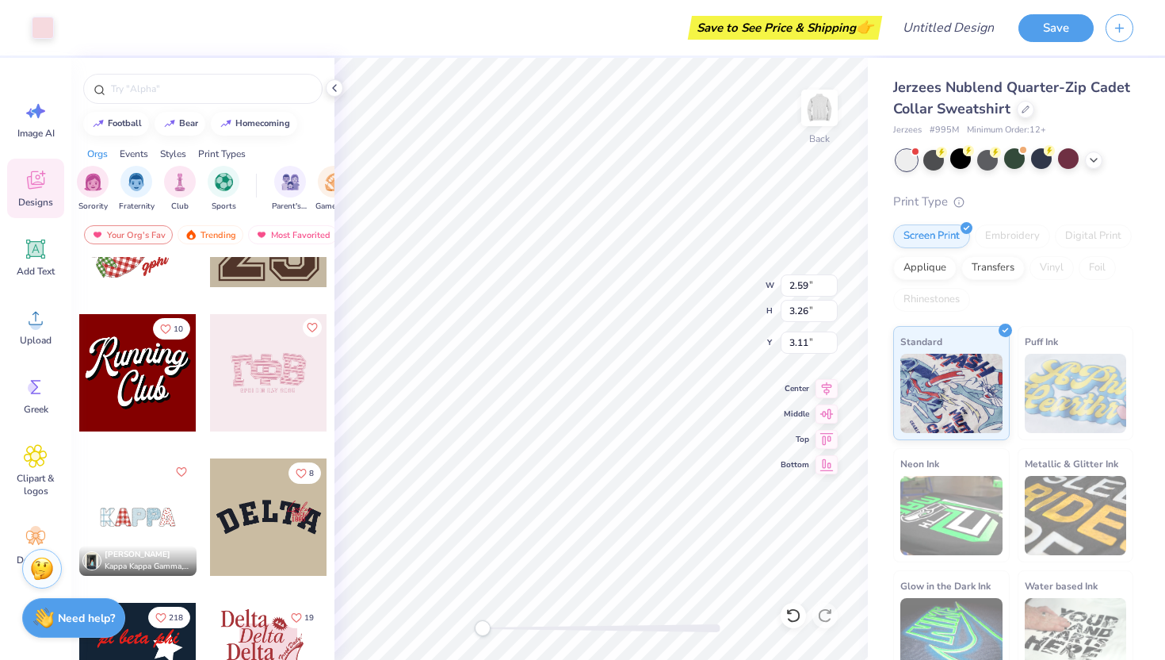
type input "3.09"
type input "2.59"
type input "3.26"
type input "3.11"
type input "1.07"
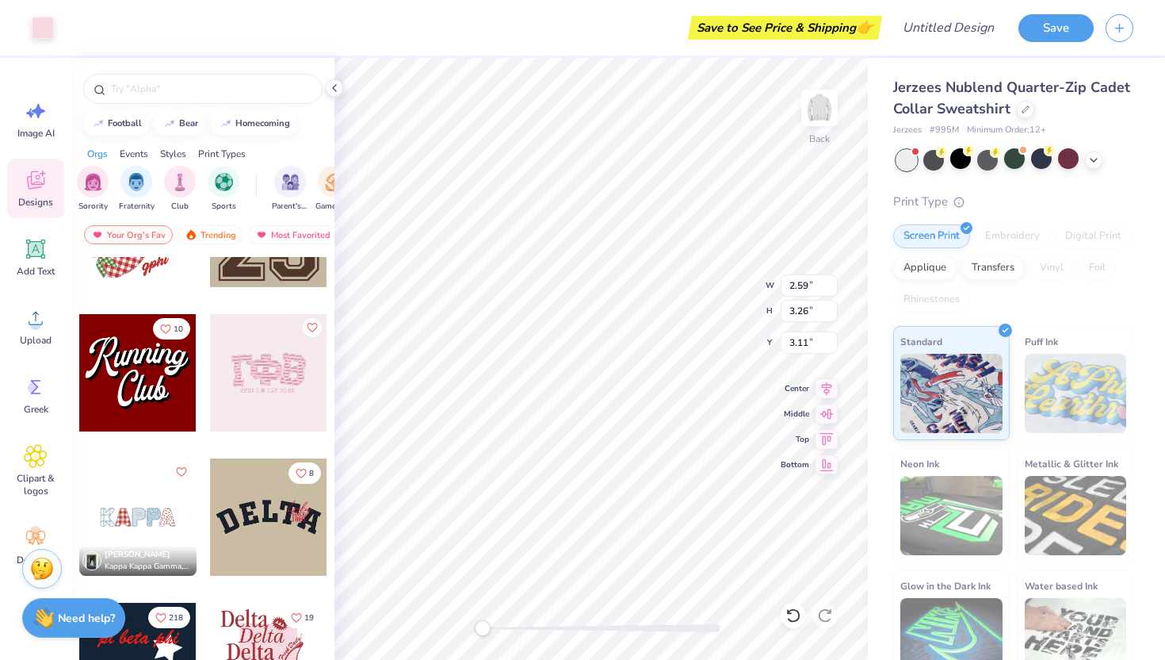
type input "0.79"
type input "3.72"
type input "2.57"
type input "3.26"
type input "3.11"
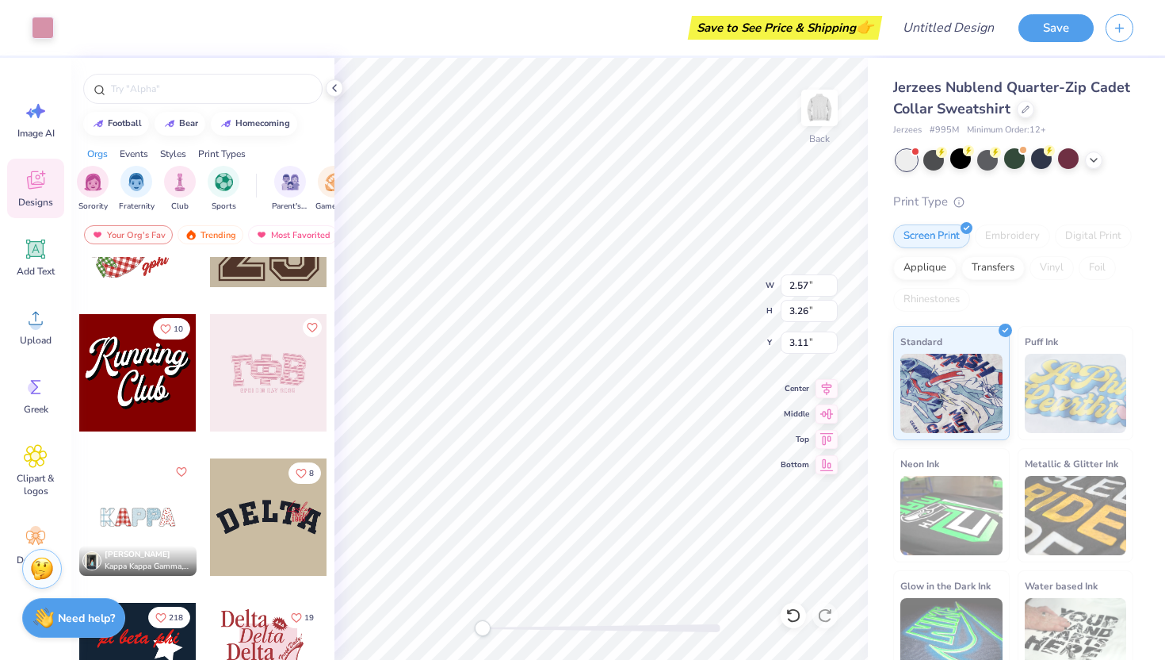
type input "1.08"
type input "0.89"
type input "4.92"
type input "2.57"
type input "3.26"
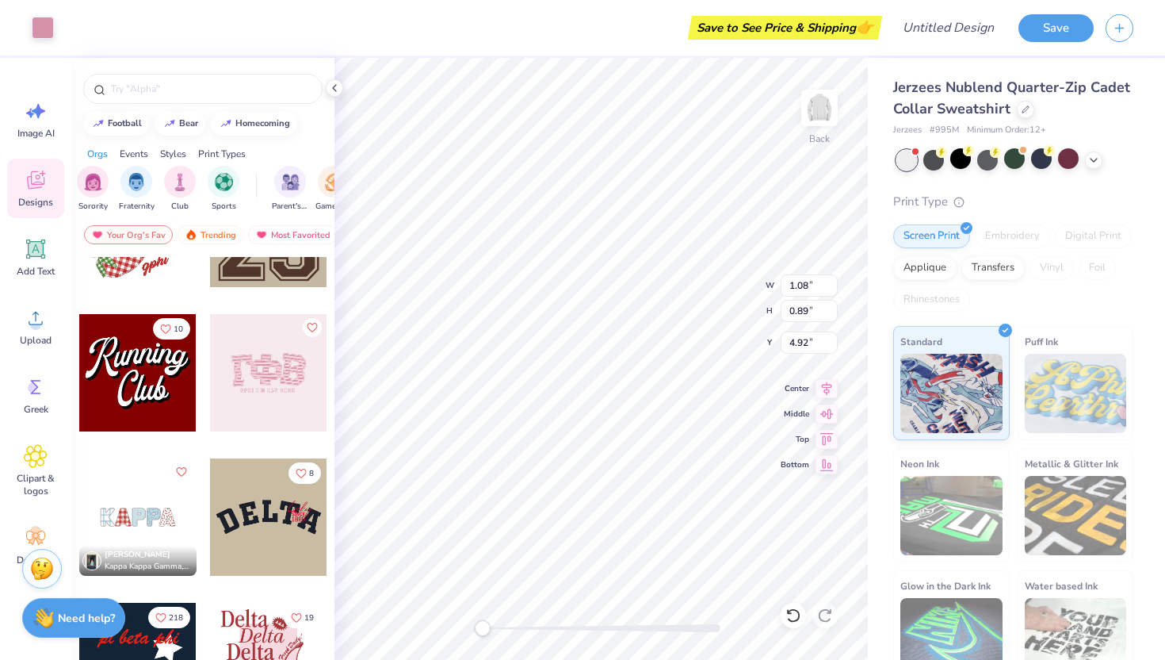
type input "3.00"
click at [572, 430] on li "Select All" at bounding box center [599, 422] width 124 height 31
type input "7.94"
type input "4.18"
type input "3.00"
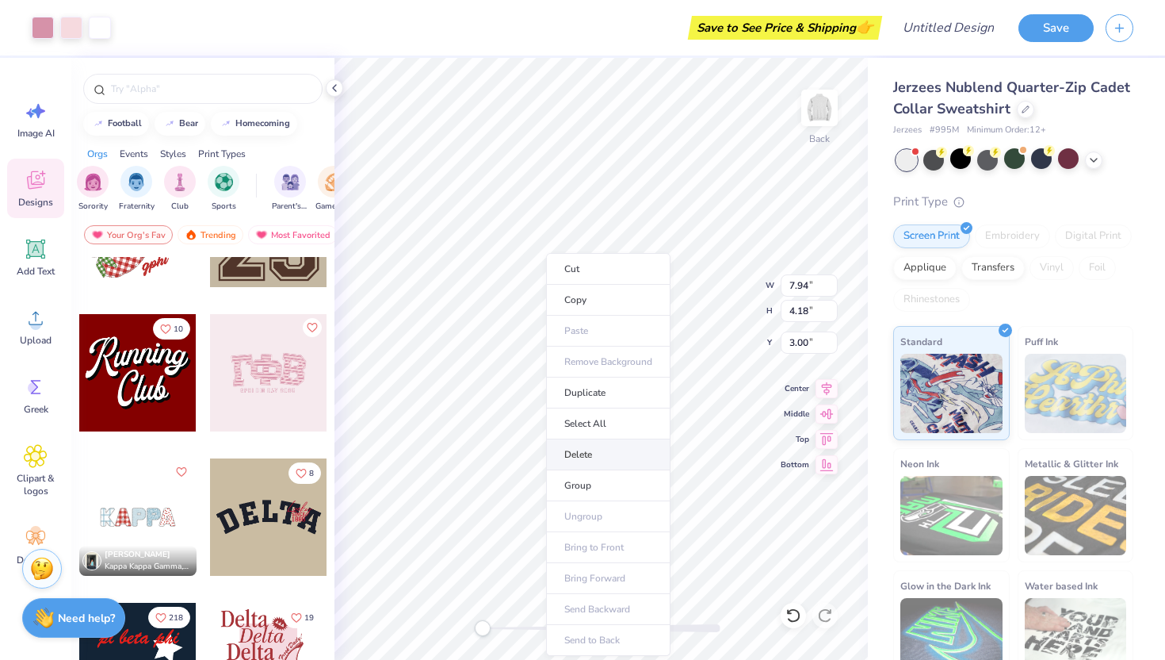
click at [587, 450] on li "Delete" at bounding box center [608, 454] width 124 height 31
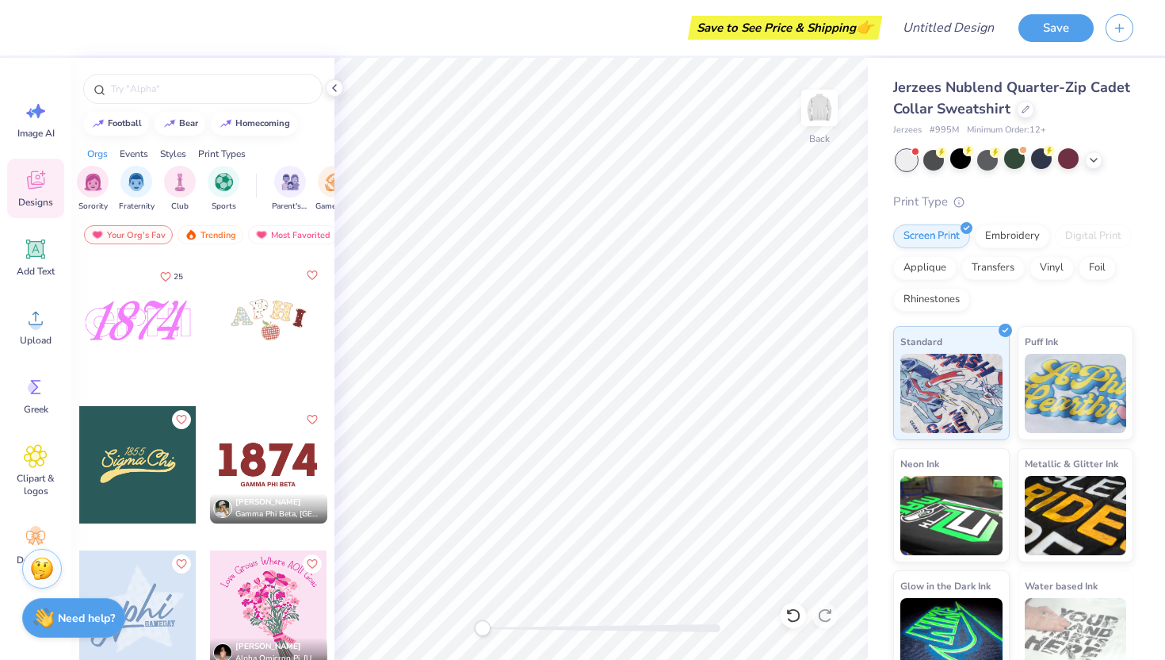
scroll to position [4479, 0]
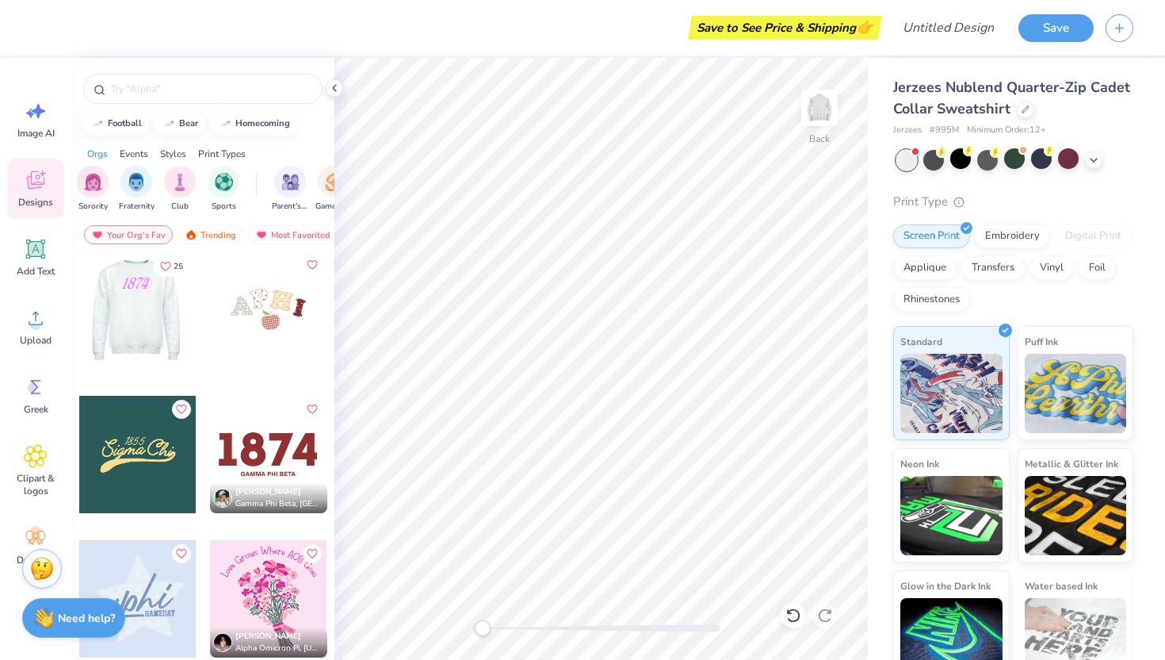
click at [166, 302] on div at bounding box center [136, 309] width 117 height 117
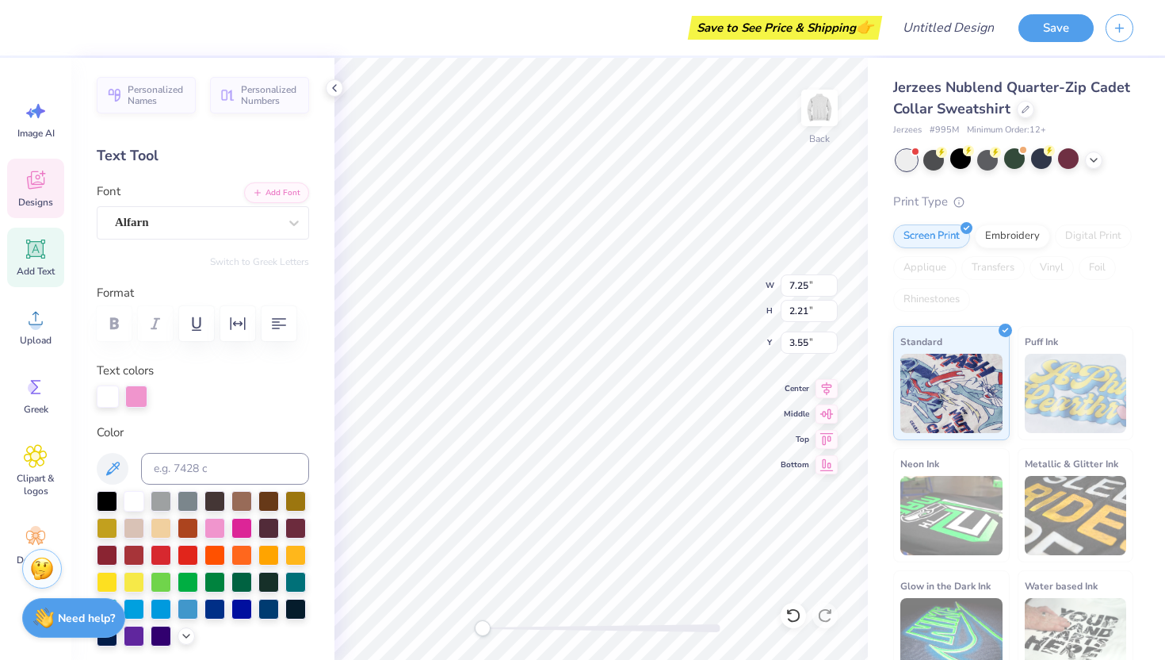
type input "7.94"
type input "2.21"
type input "3.55"
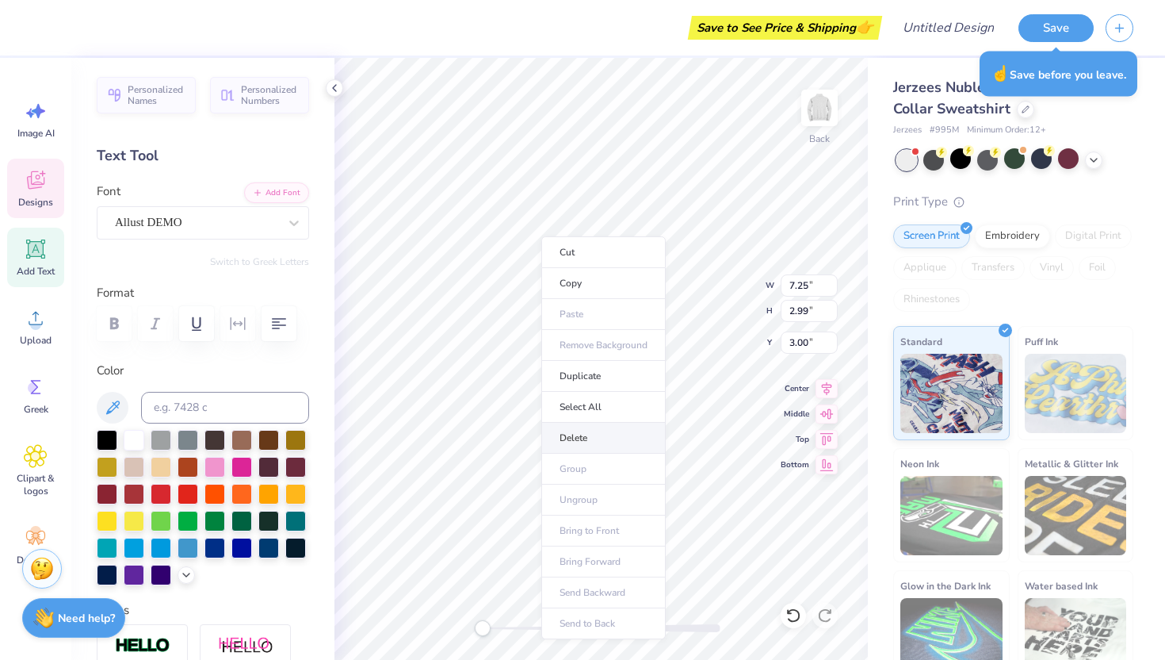
click at [572, 433] on li "Delete" at bounding box center [603, 438] width 124 height 31
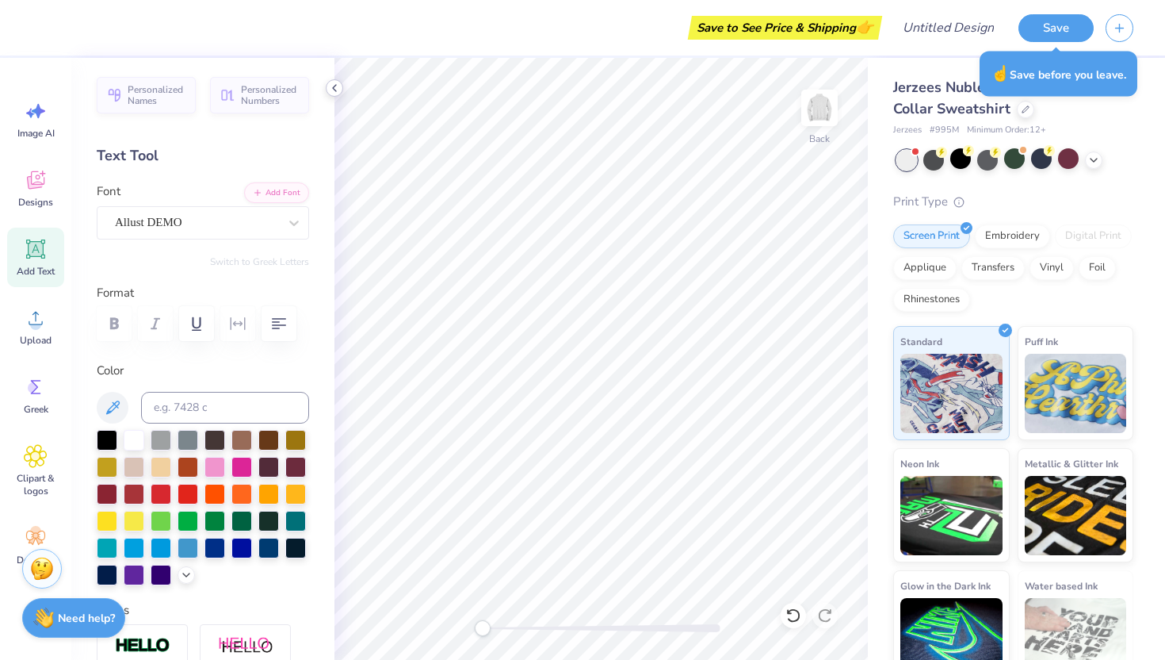
click at [333, 94] on div at bounding box center [334, 87] width 17 height 17
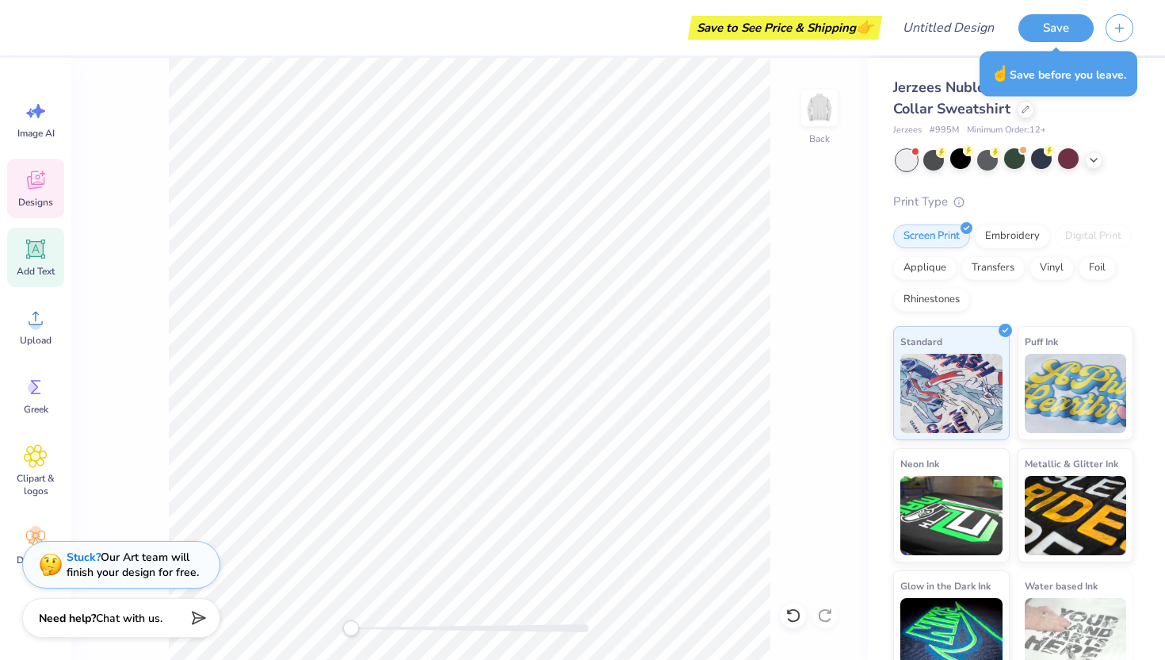
click at [36, 185] on icon at bounding box center [36, 180] width 24 height 24
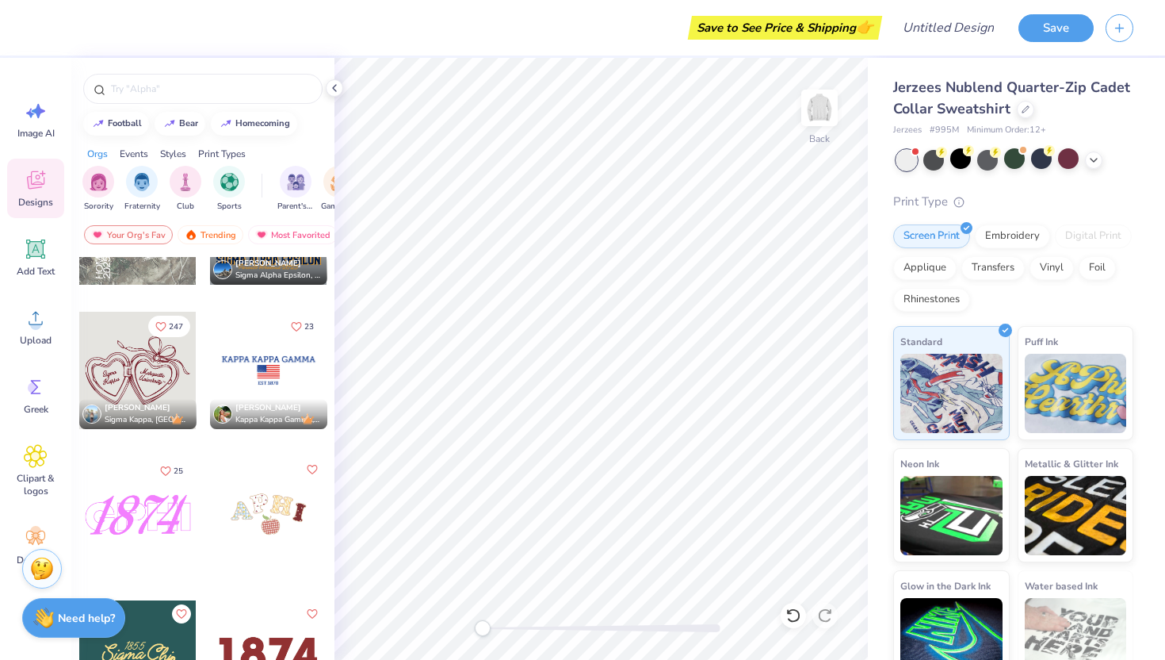
scroll to position [4281, 0]
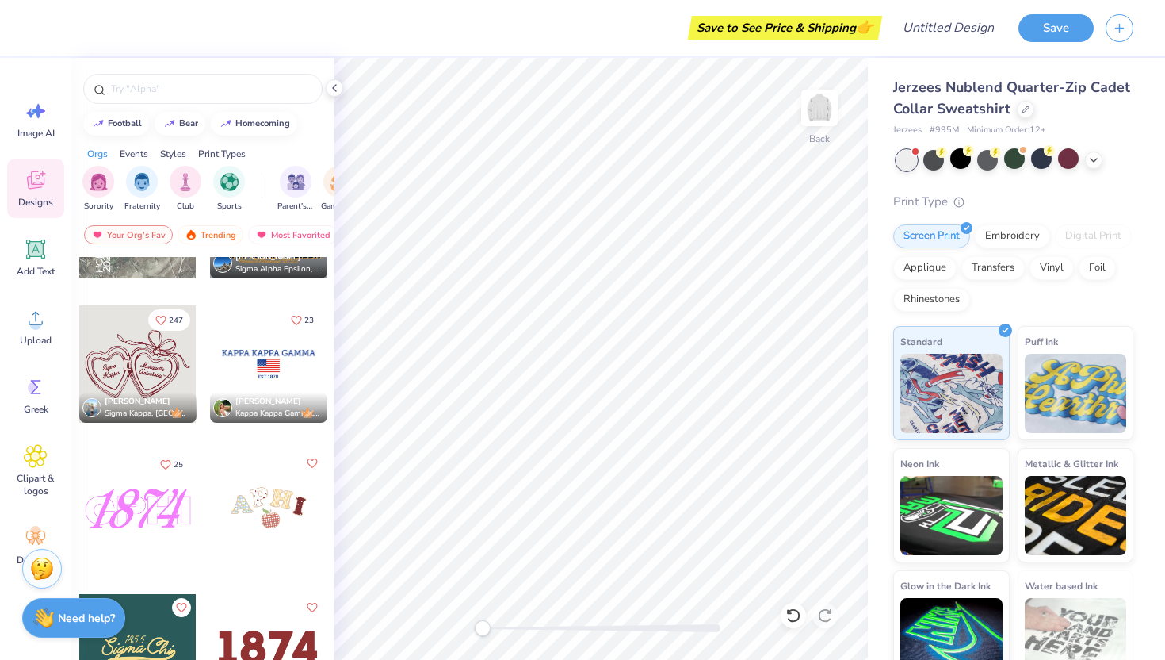
click at [147, 521] on div at bounding box center [137, 507] width 117 height 117
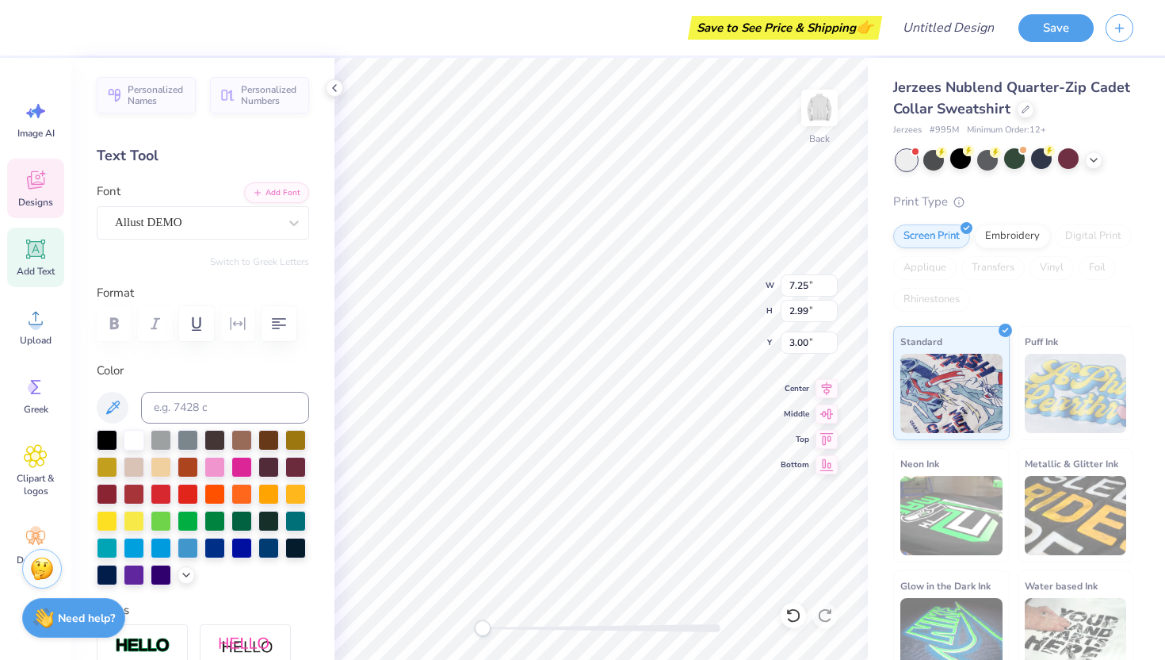
scroll to position [0, 0]
type textarea "1"
type textarea "1912"
type input "7.94"
type input "2.21"
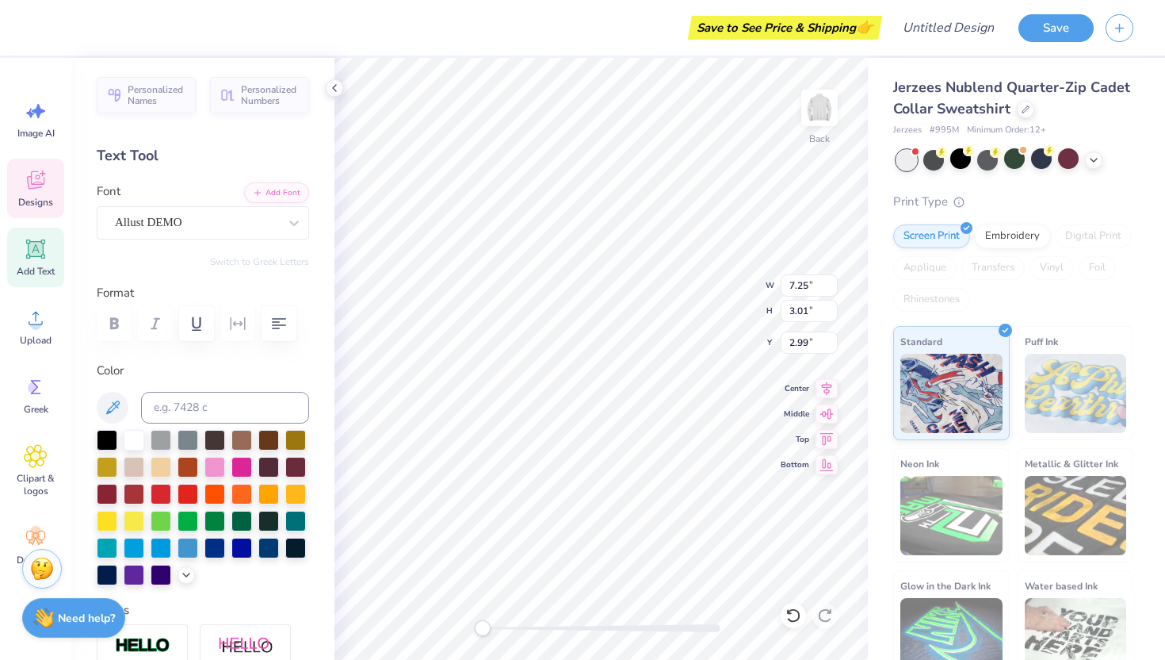
type input "3.55"
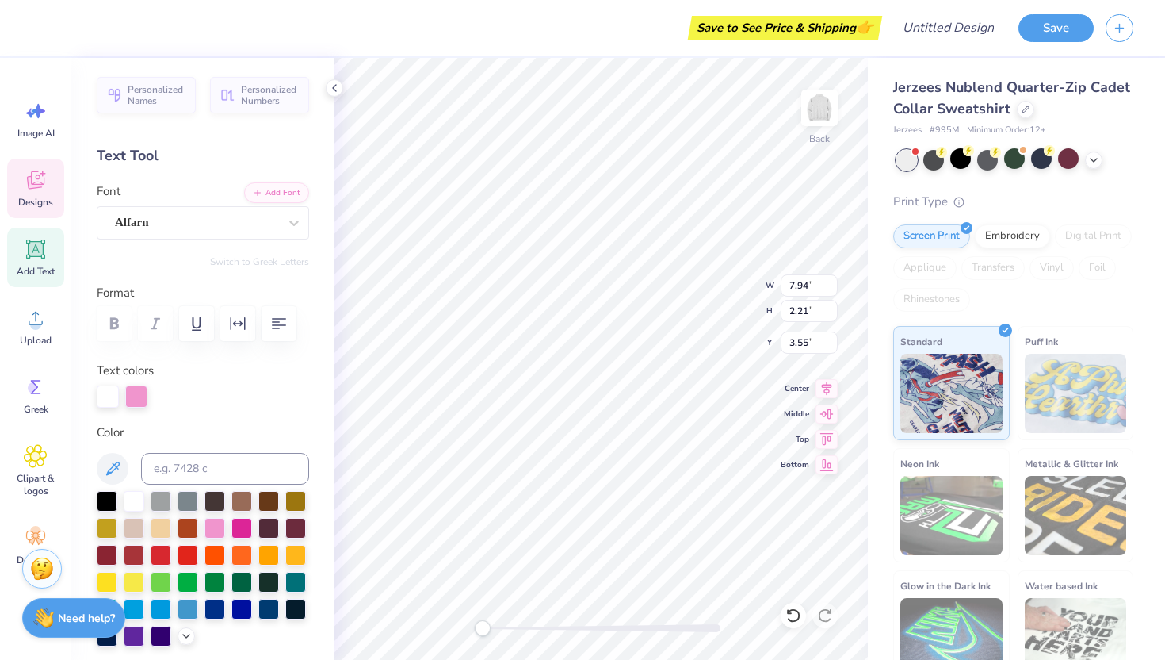
type textarea "G"
type textarea "Sion"
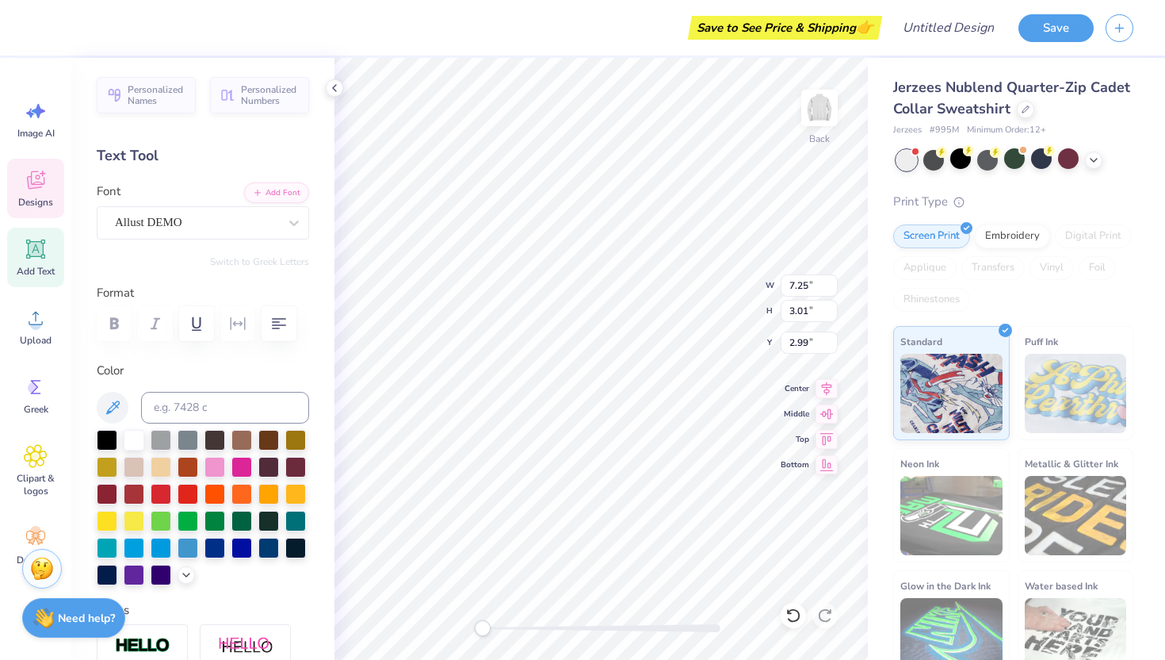
type textarea "1"
type textarea "Sion"
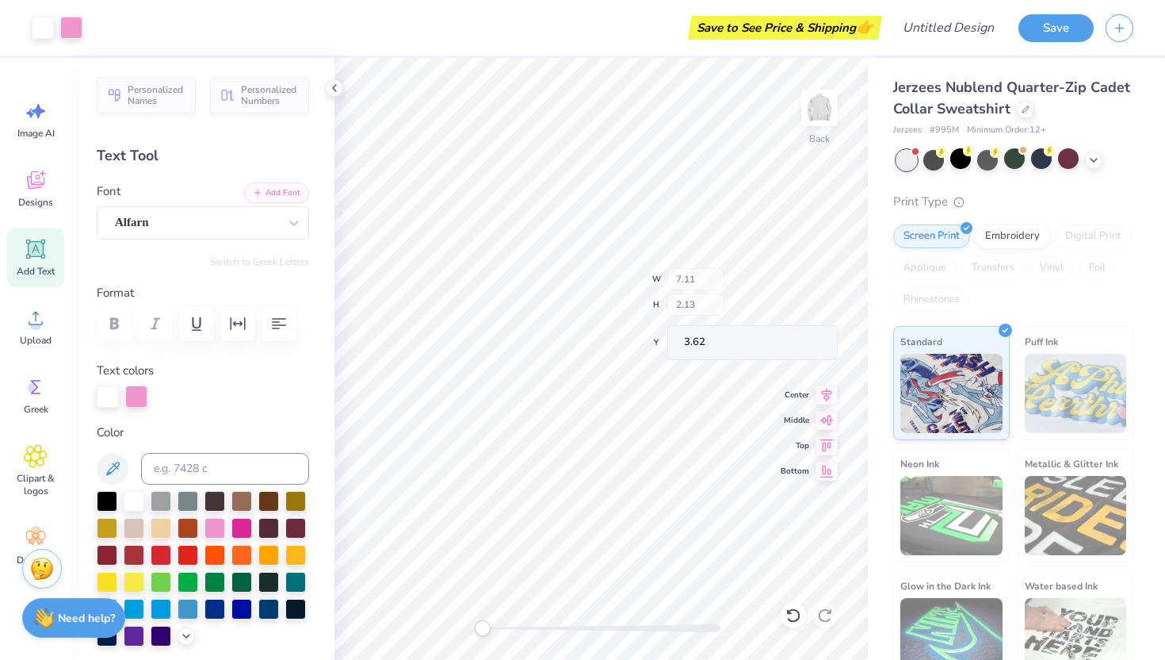
type input "7.11"
type input "2.13"
type input "3.62"
type textarea "S"
type textarea "1912"
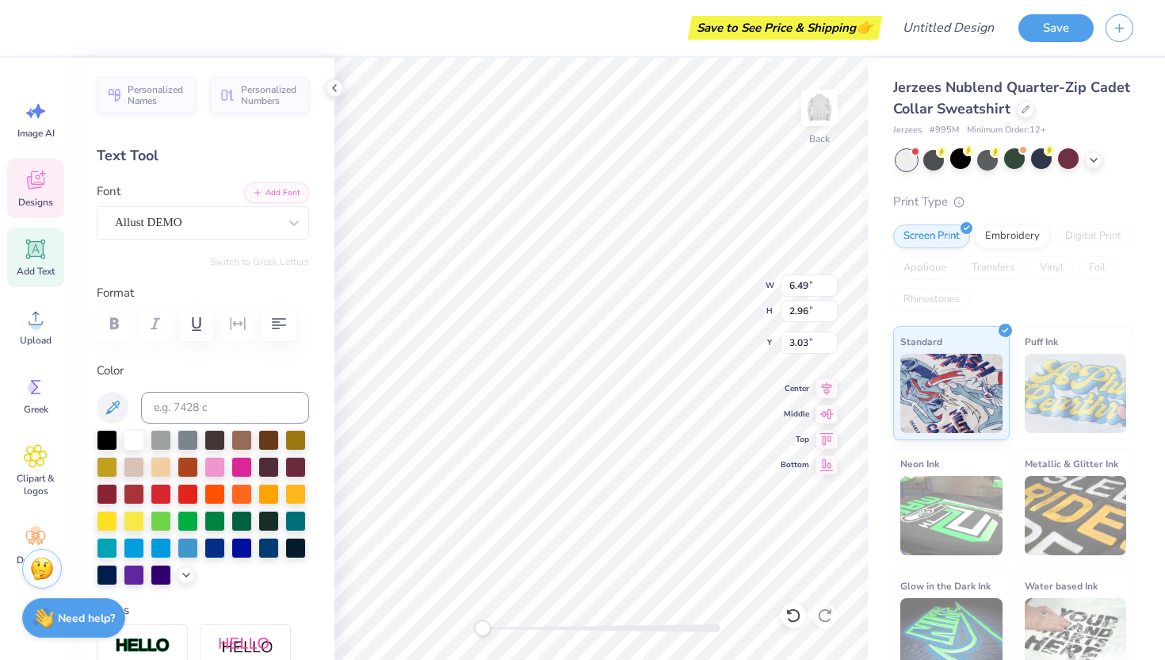
type textarea "S"
click at [129, 440] on div at bounding box center [134, 438] width 21 height 21
type textarea "Sion"
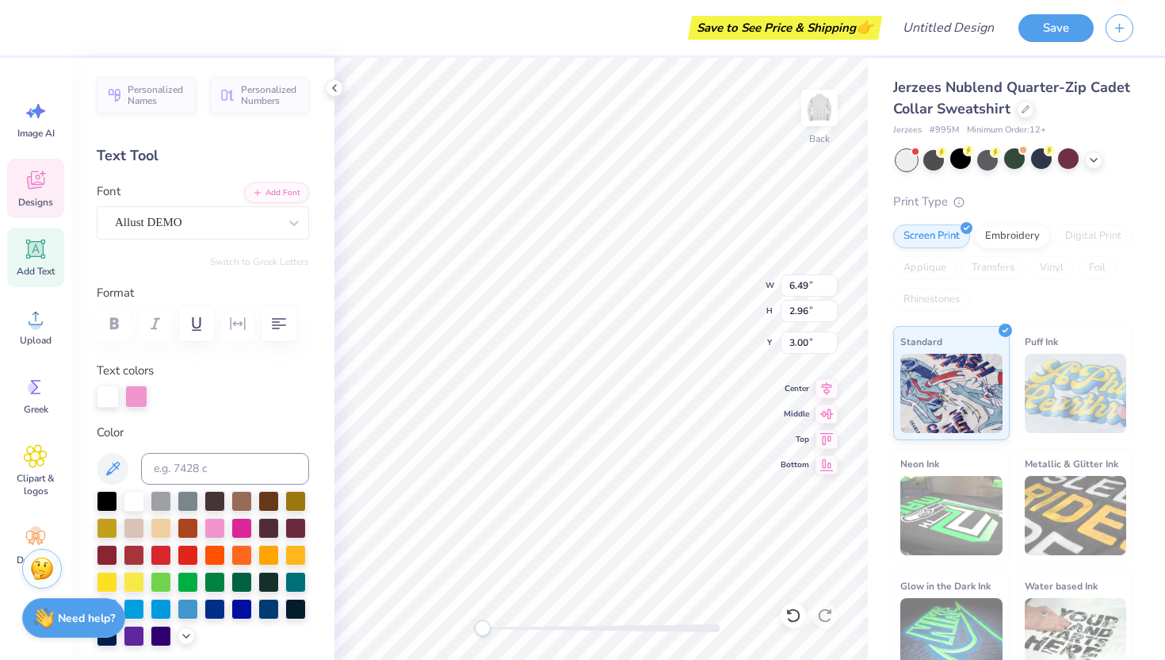
type textarea "S"
type input "6.18"
type input "2.13"
type input "3.44"
type textarea "1"
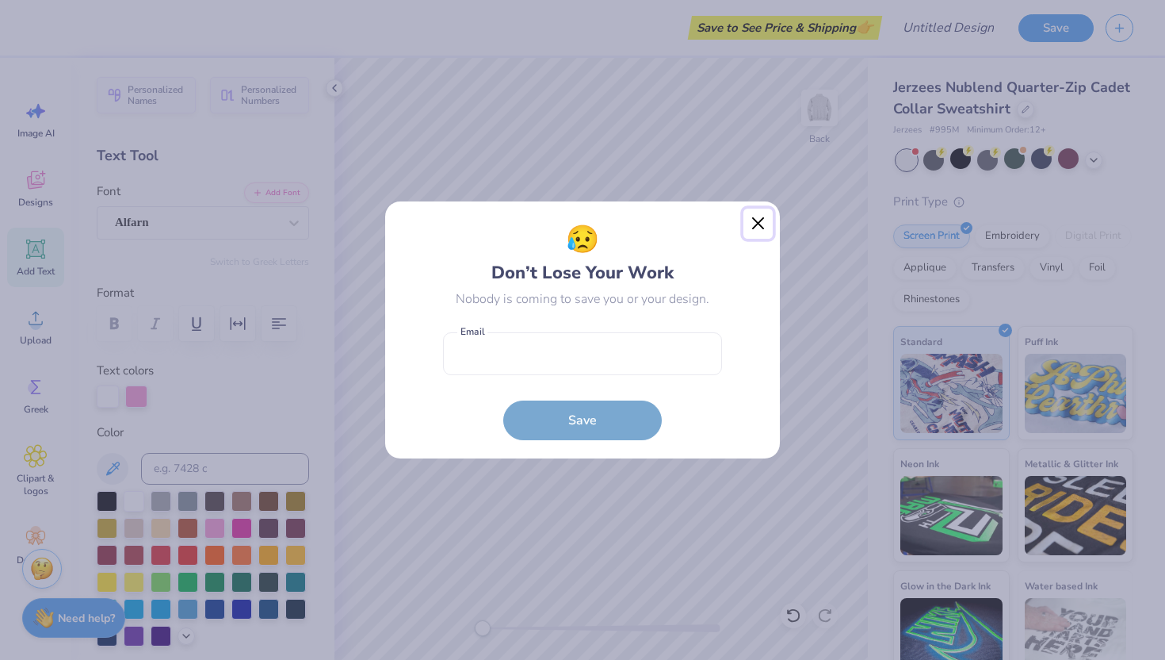
click at [759, 218] on button "Close" at bounding box center [759, 223] width 30 height 30
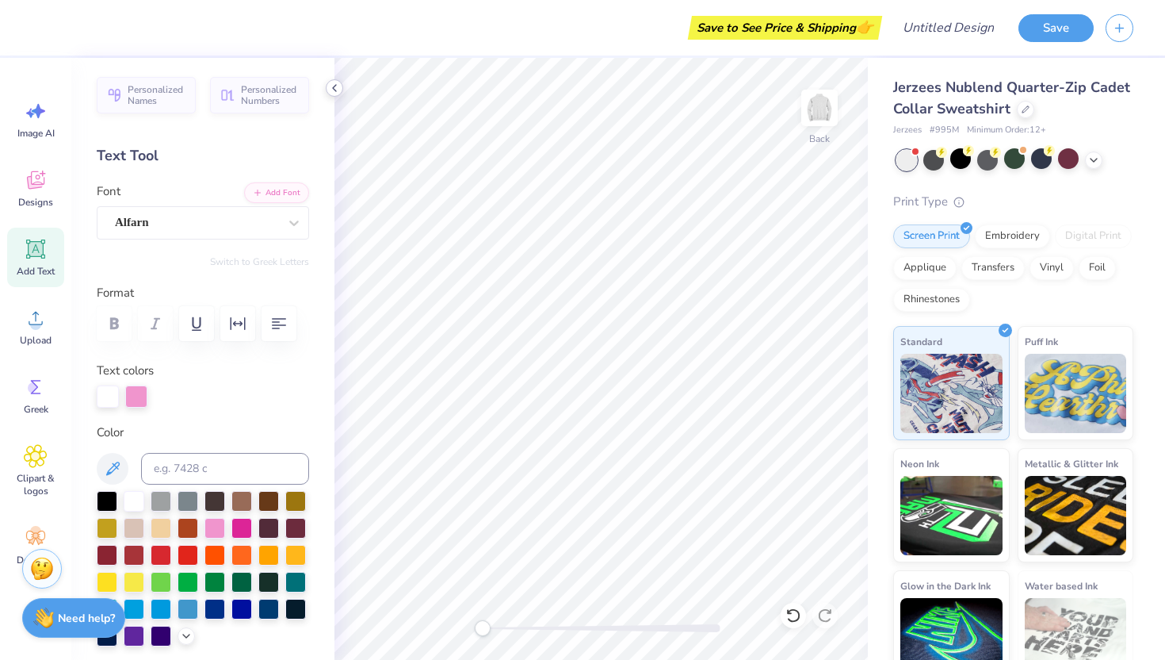
click at [334, 86] on polyline at bounding box center [334, 88] width 3 height 6
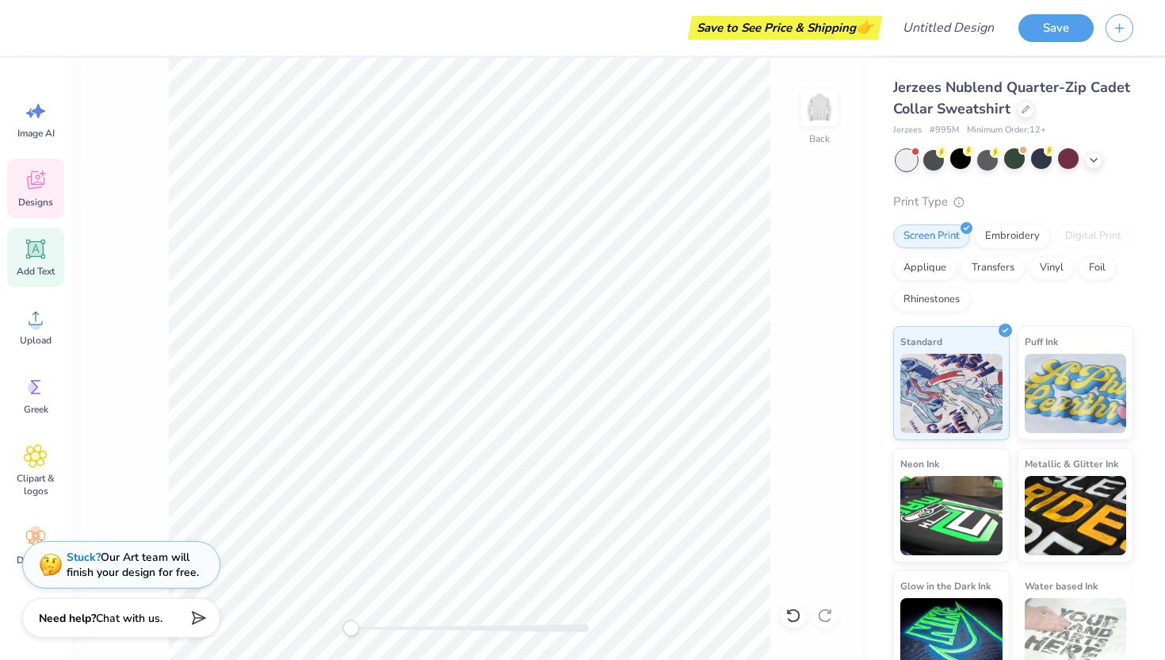
click at [38, 178] on icon at bounding box center [35, 180] width 17 height 18
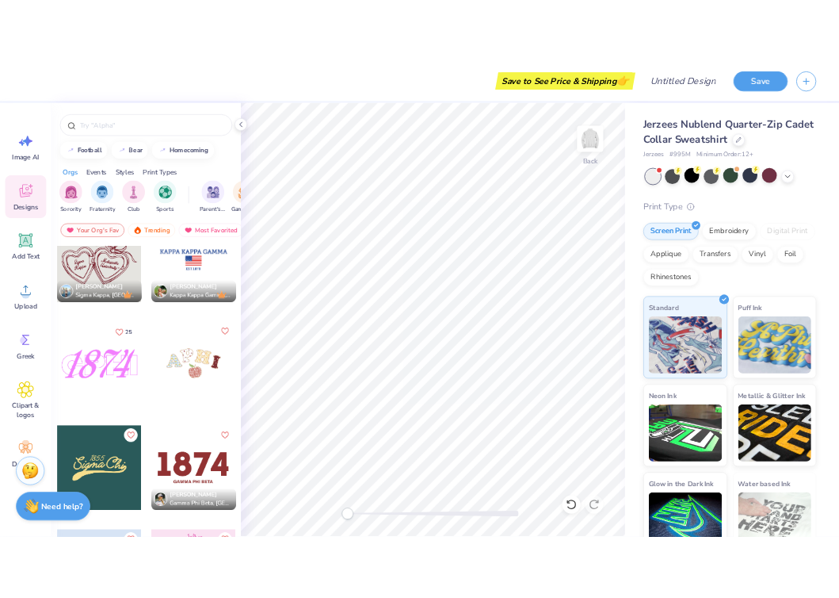
scroll to position [4387, 0]
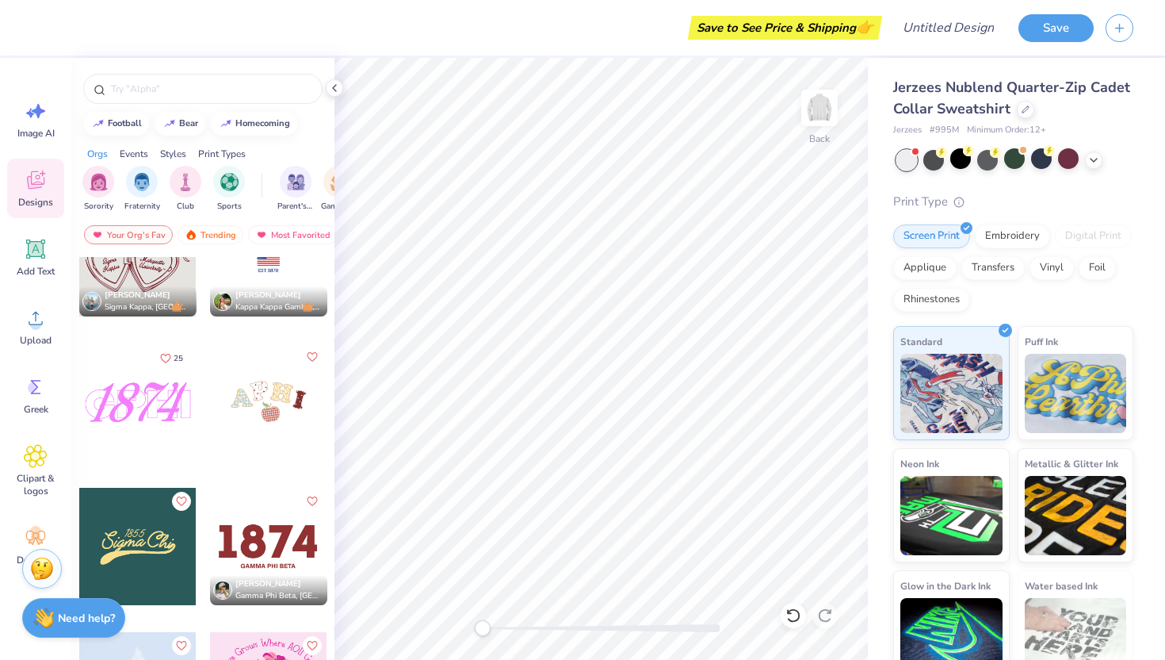
click at [155, 423] on div at bounding box center [137, 401] width 117 height 117
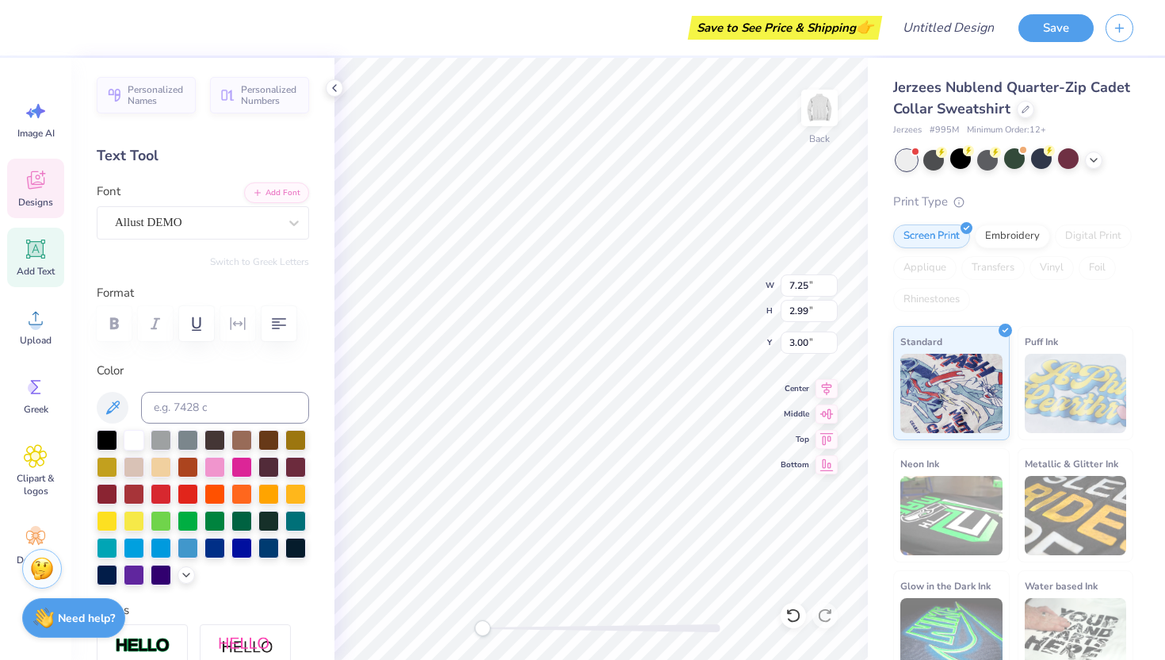
type textarea "1"
type textarea "Sion"
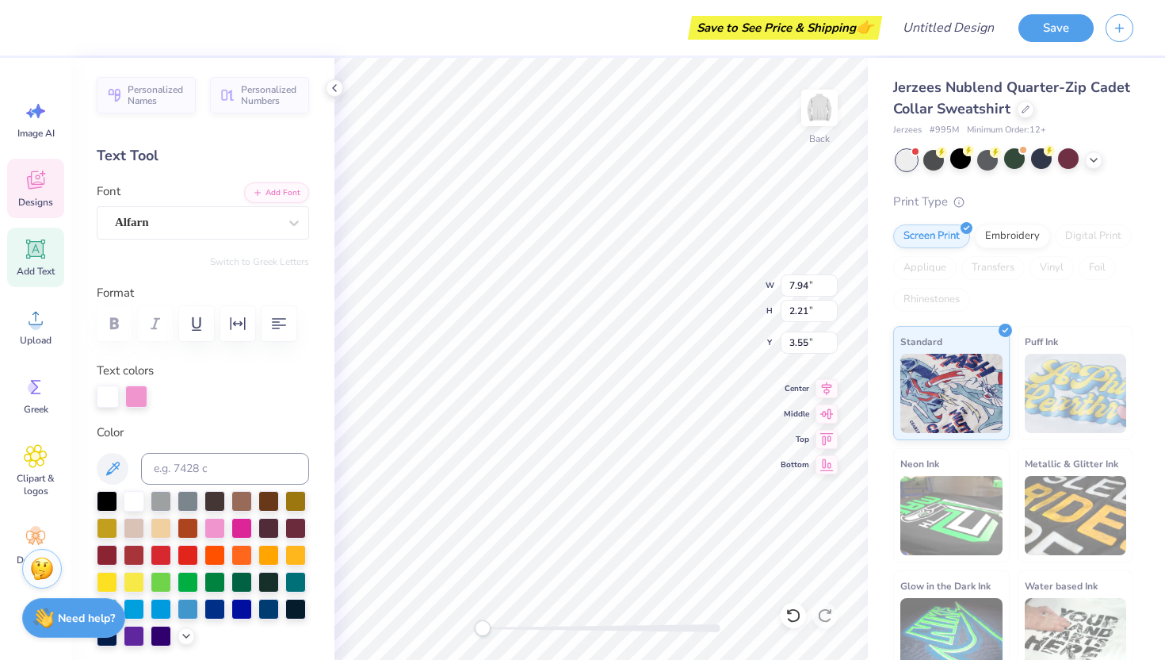
type textarea "G"
type textarea "!912"
type input "5.80"
type input "2.13"
type input "3.78"
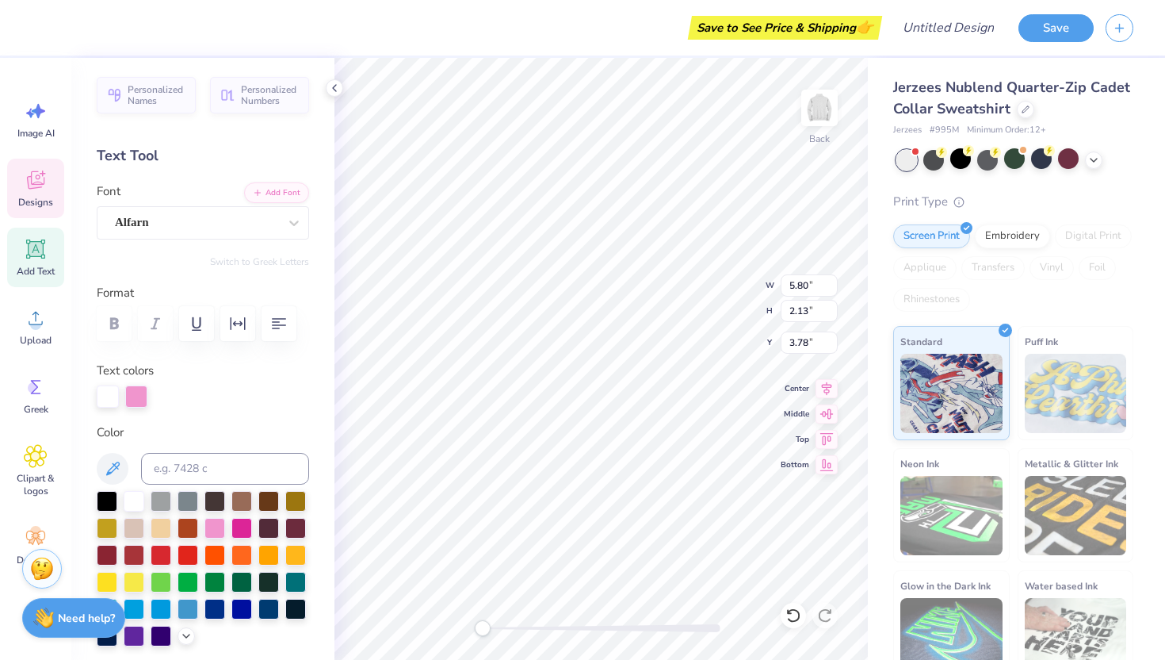
type textarea "1912"
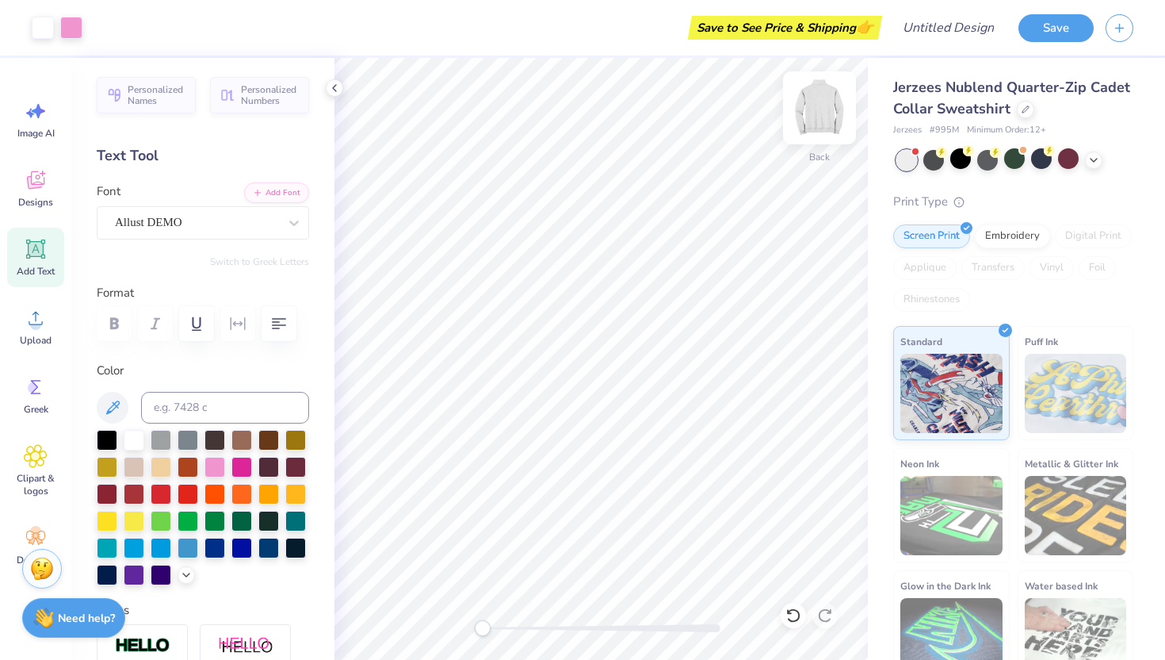
click at [836, 102] on img at bounding box center [819, 107] width 63 height 63
click at [816, 120] on div at bounding box center [819, 107] width 73 height 73
click at [832, 103] on img at bounding box center [819, 107] width 63 height 63
click at [809, 103] on img at bounding box center [820, 108] width 32 height 32
click at [806, 132] on img at bounding box center [819, 107] width 63 height 63
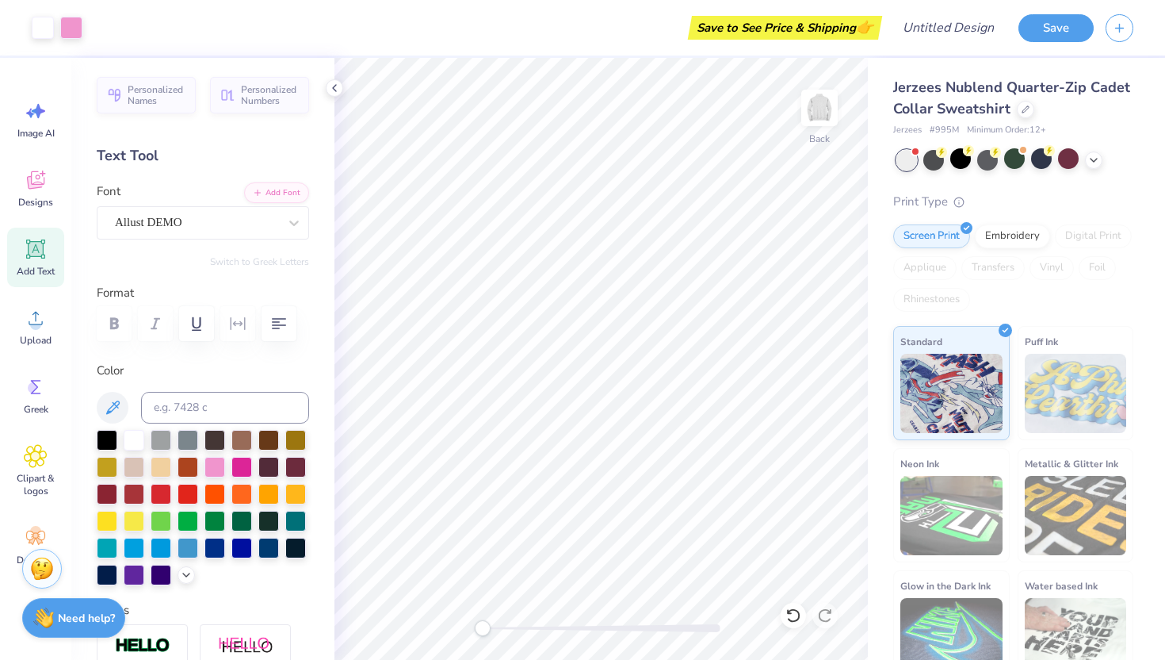
click at [816, 121] on img at bounding box center [820, 108] width 32 height 32
click at [333, 90] on icon at bounding box center [334, 88] width 13 height 13
click at [332, 85] on div "Personalized Names Personalized Numbers Text Tool Add Font Font Allust DEMO Swi…" at bounding box center [202, 359] width 263 height 602
click at [328, 85] on div "Personalized Names Personalized Numbers Text Tool Add Font Font Allust DEMO Swi…" at bounding box center [202, 359] width 263 height 602
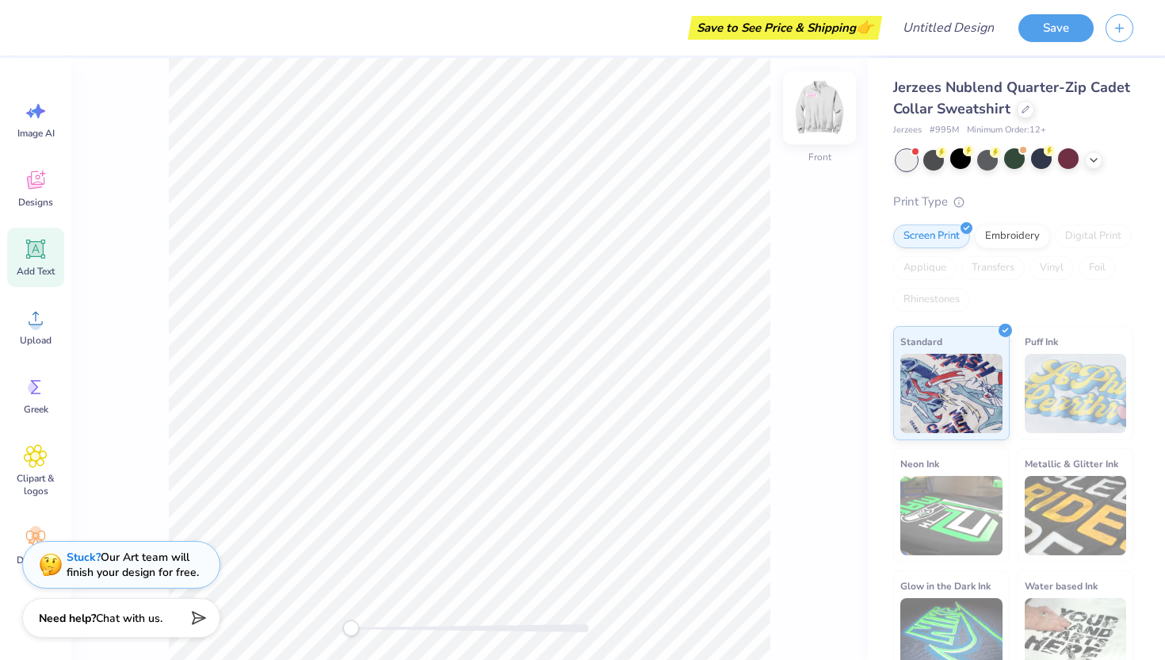
click at [818, 132] on div "Front" at bounding box center [819, 118] width 36 height 56
click at [825, 117] on img at bounding box center [819, 107] width 63 height 63
click at [828, 101] on img at bounding box center [819, 107] width 63 height 63
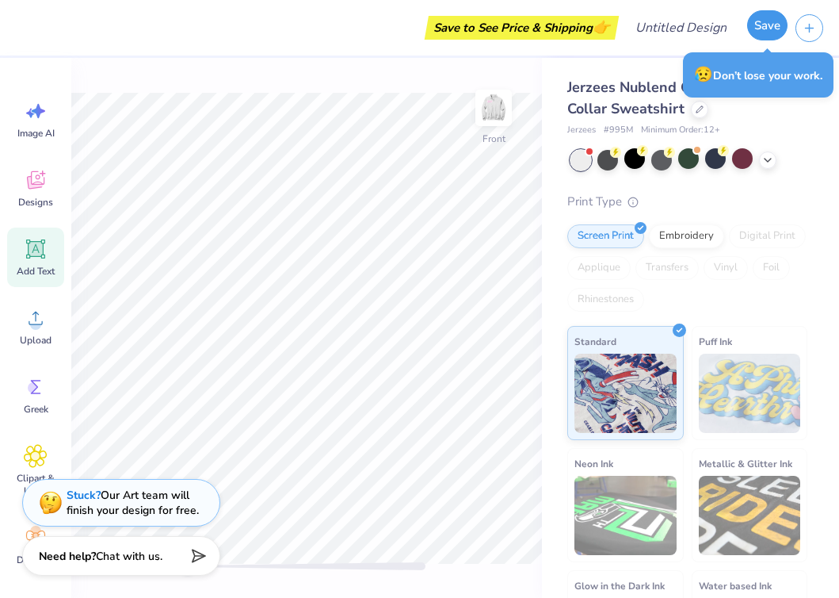
click at [769, 33] on button "Save" at bounding box center [768, 25] width 40 height 30
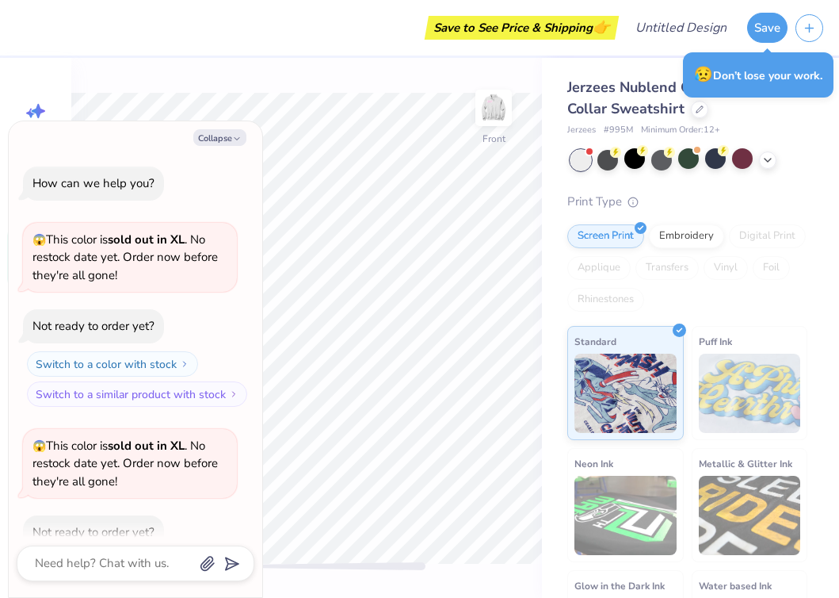
scroll to position [1318, 0]
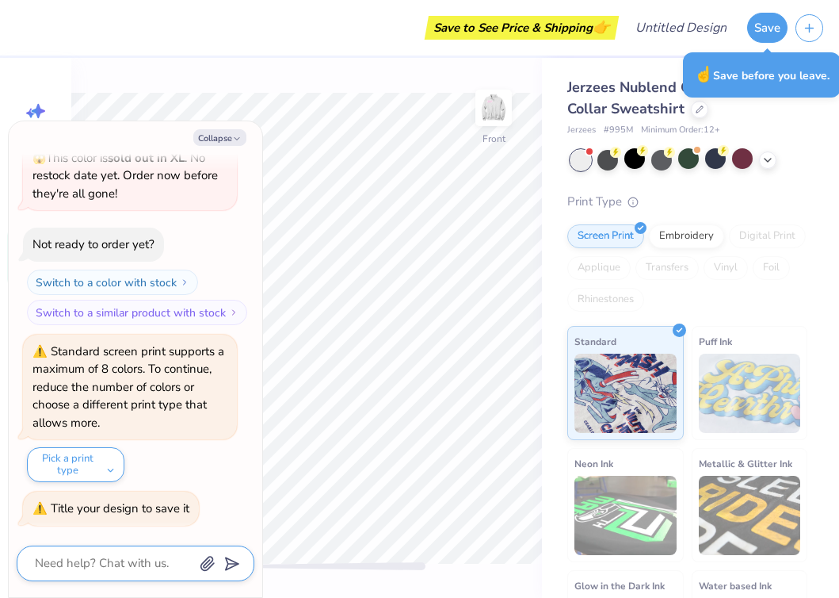
type textarea "x"
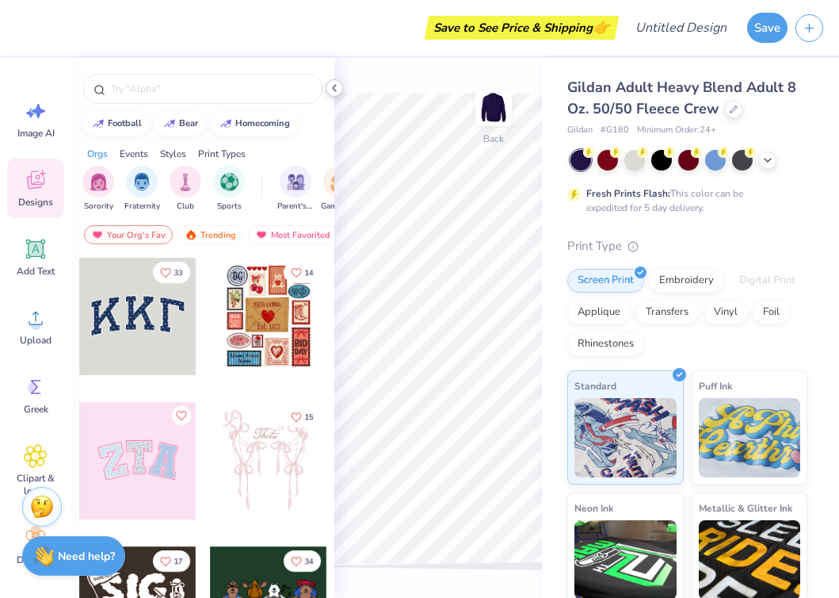
click at [334, 86] on icon at bounding box center [334, 88] width 13 height 13
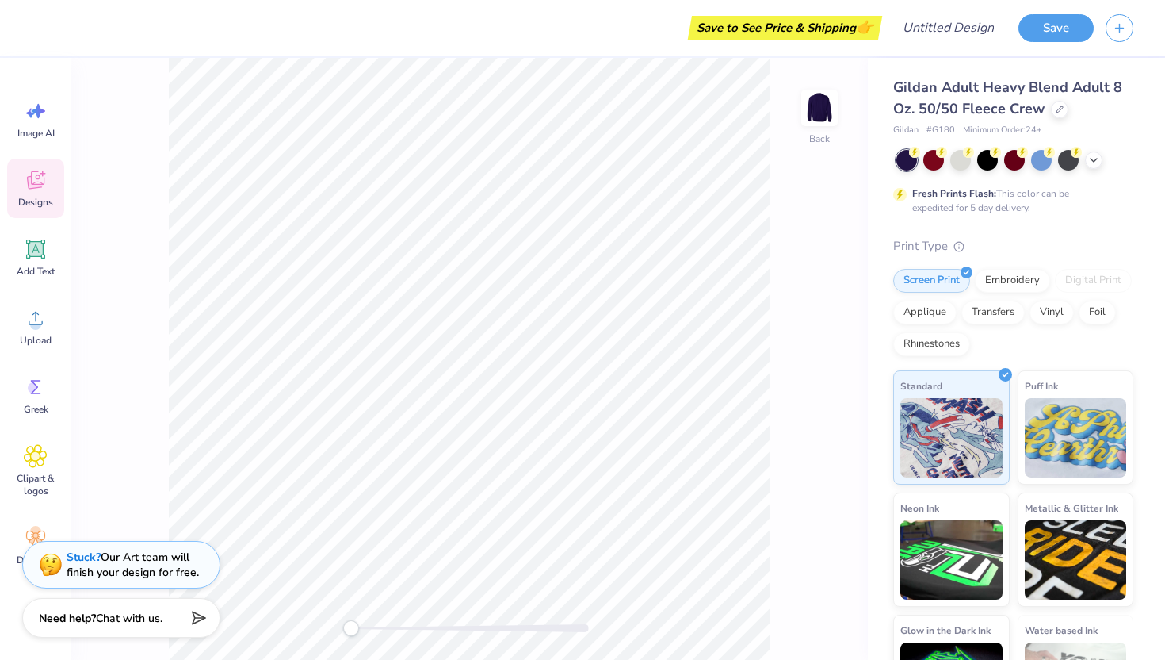
click at [32, 185] on icon at bounding box center [35, 182] width 15 height 13
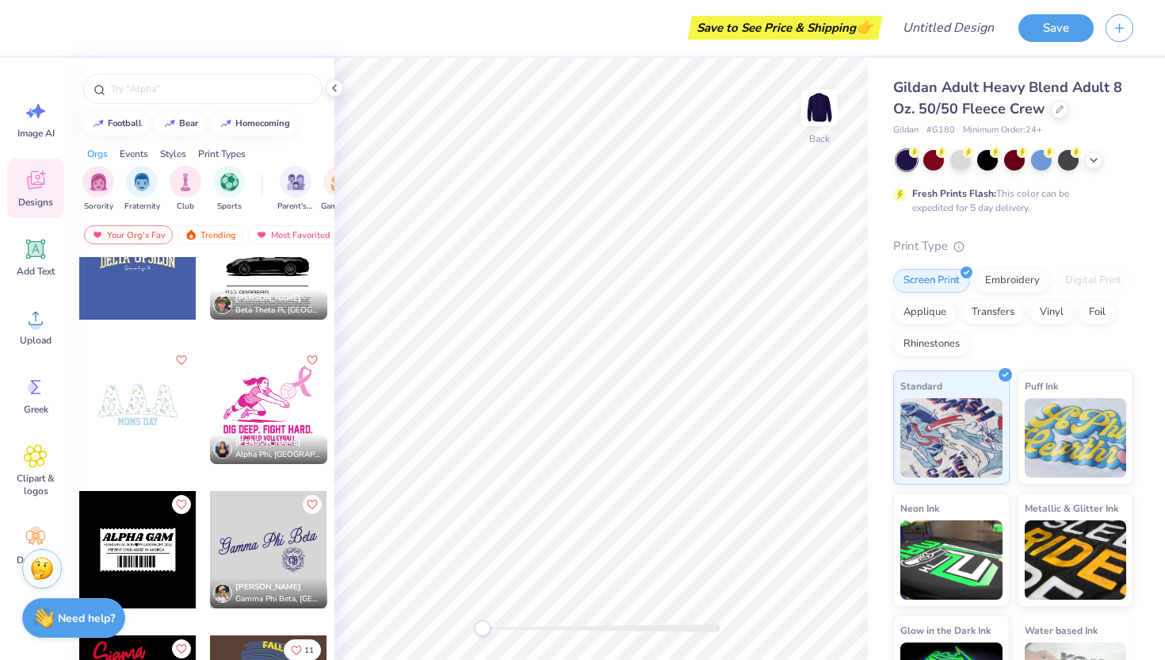
scroll to position [6693, 0]
